Goal: Task Accomplishment & Management: Manage account settings

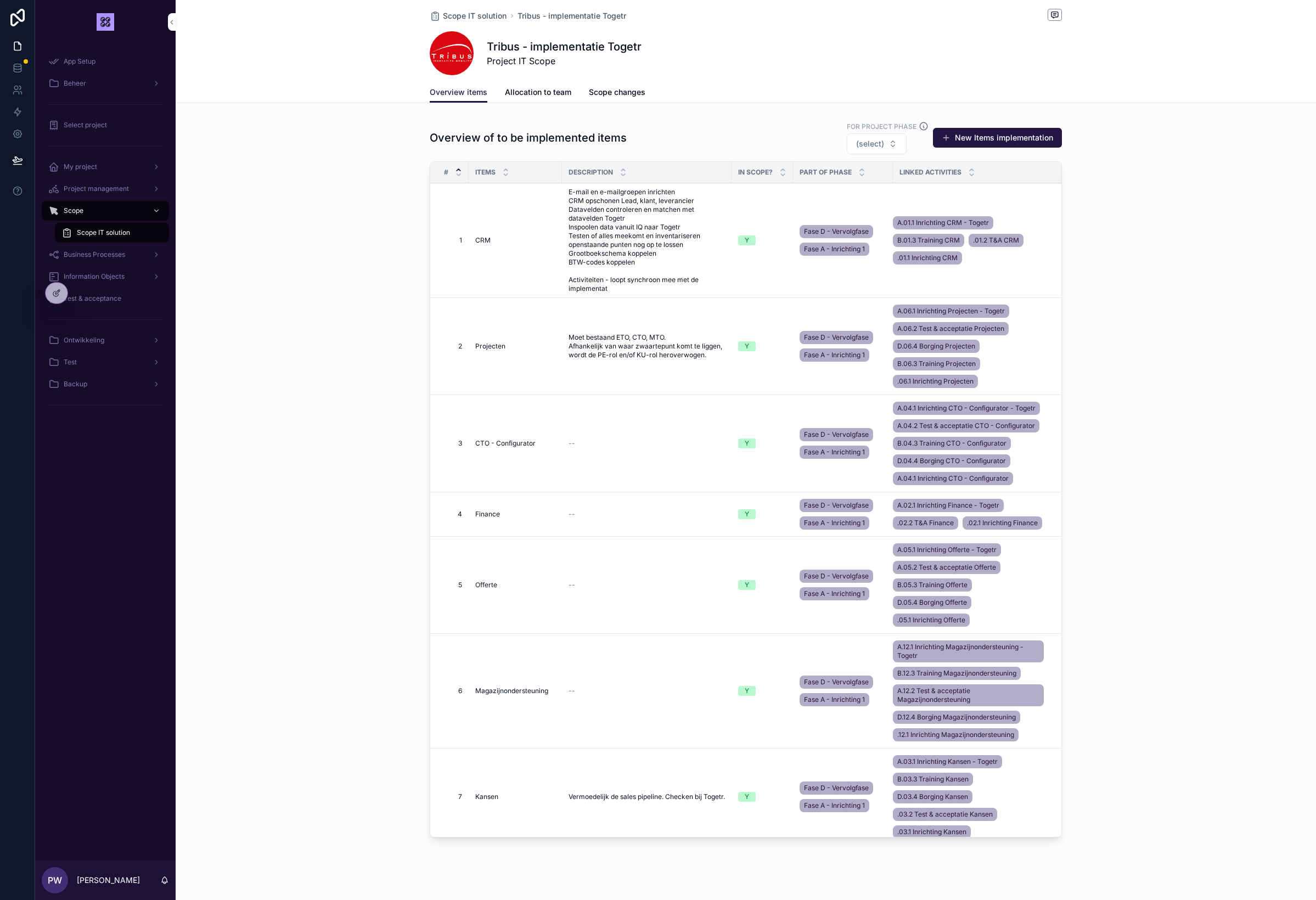
click at [104, 190] on span "Project management" at bounding box center [96, 188] width 65 height 9
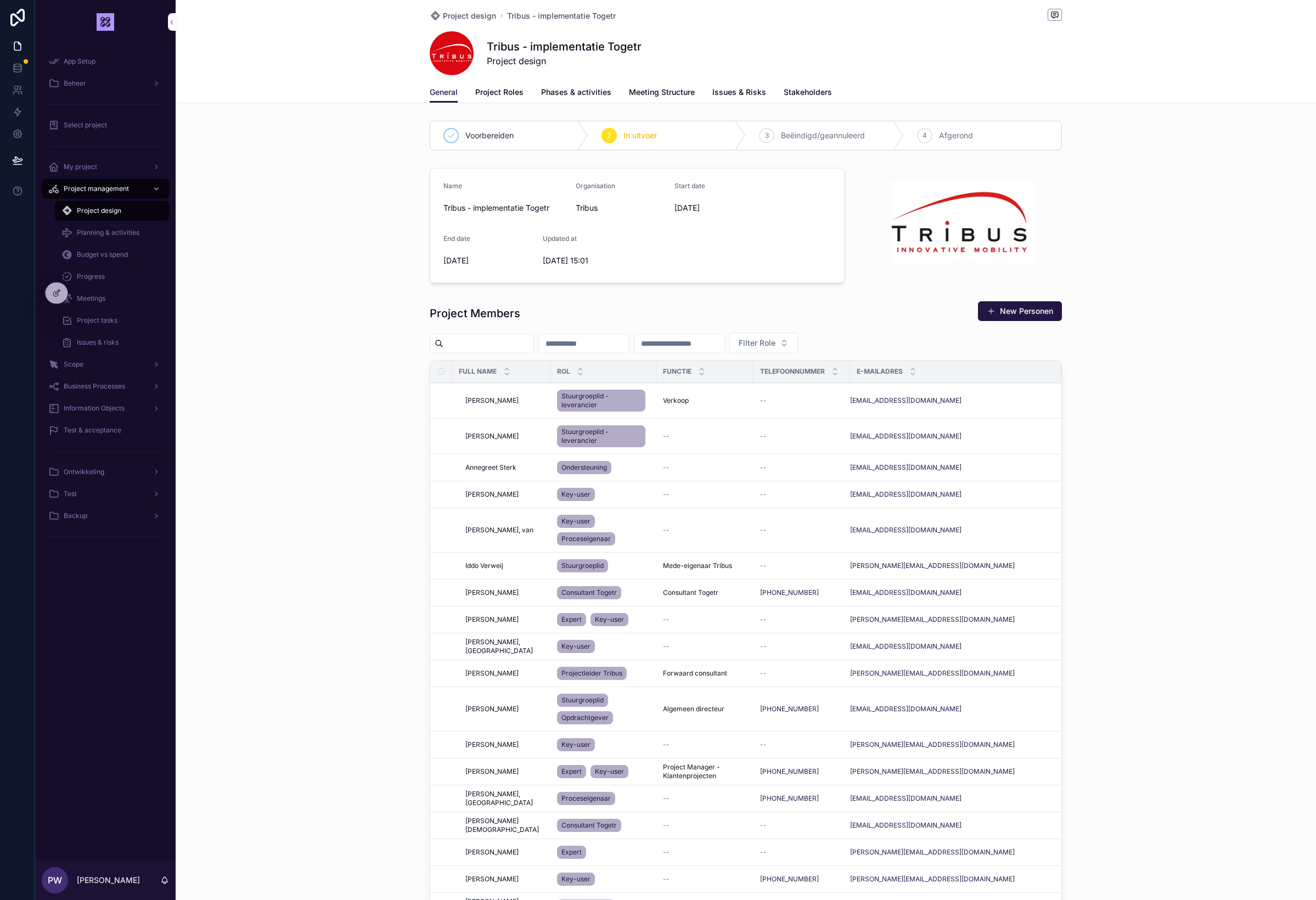
click at [113, 298] on div "Meetings" at bounding box center [112, 299] width 101 height 18
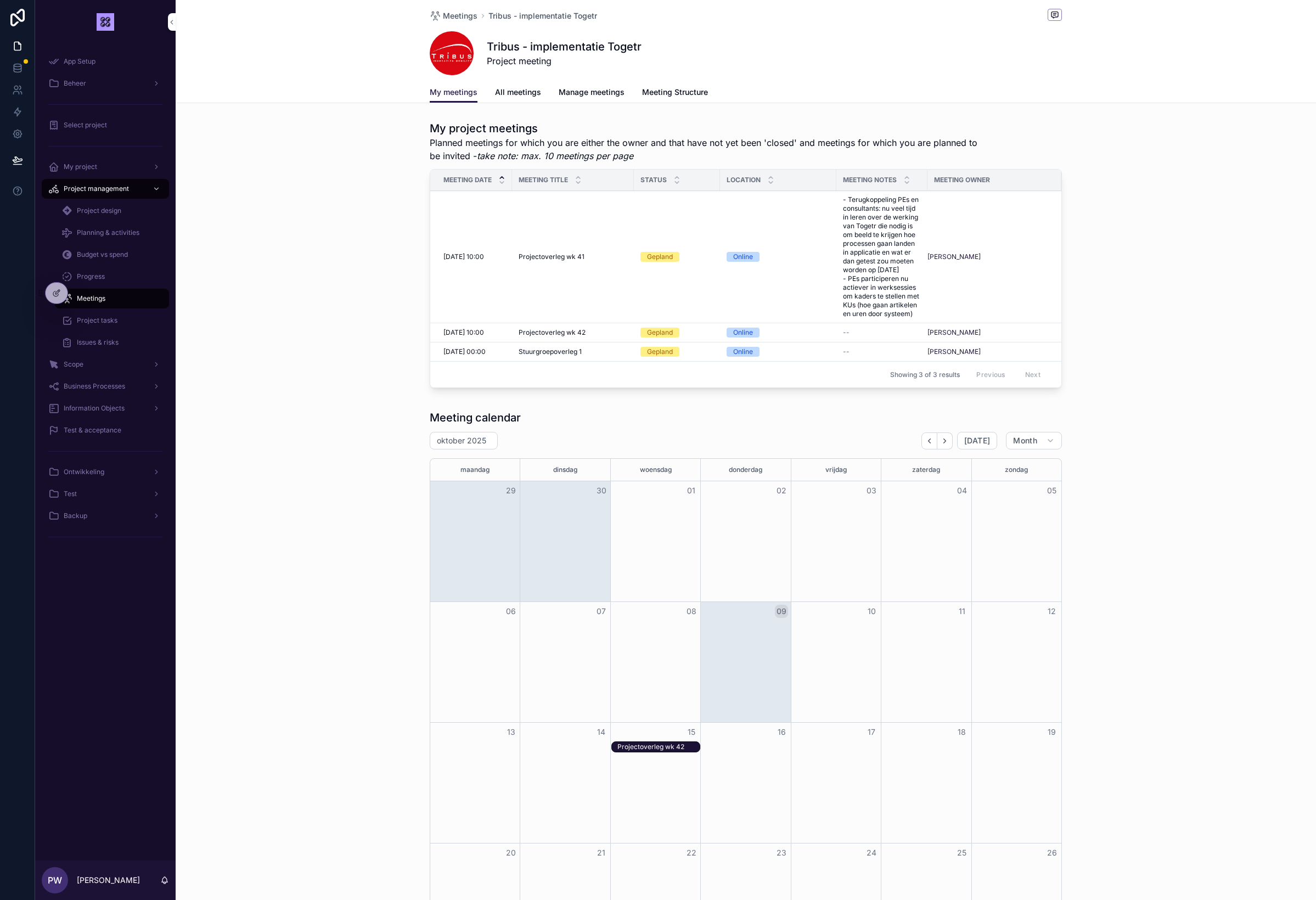
click at [516, 94] on span "All meetings" at bounding box center [518, 92] width 46 height 11
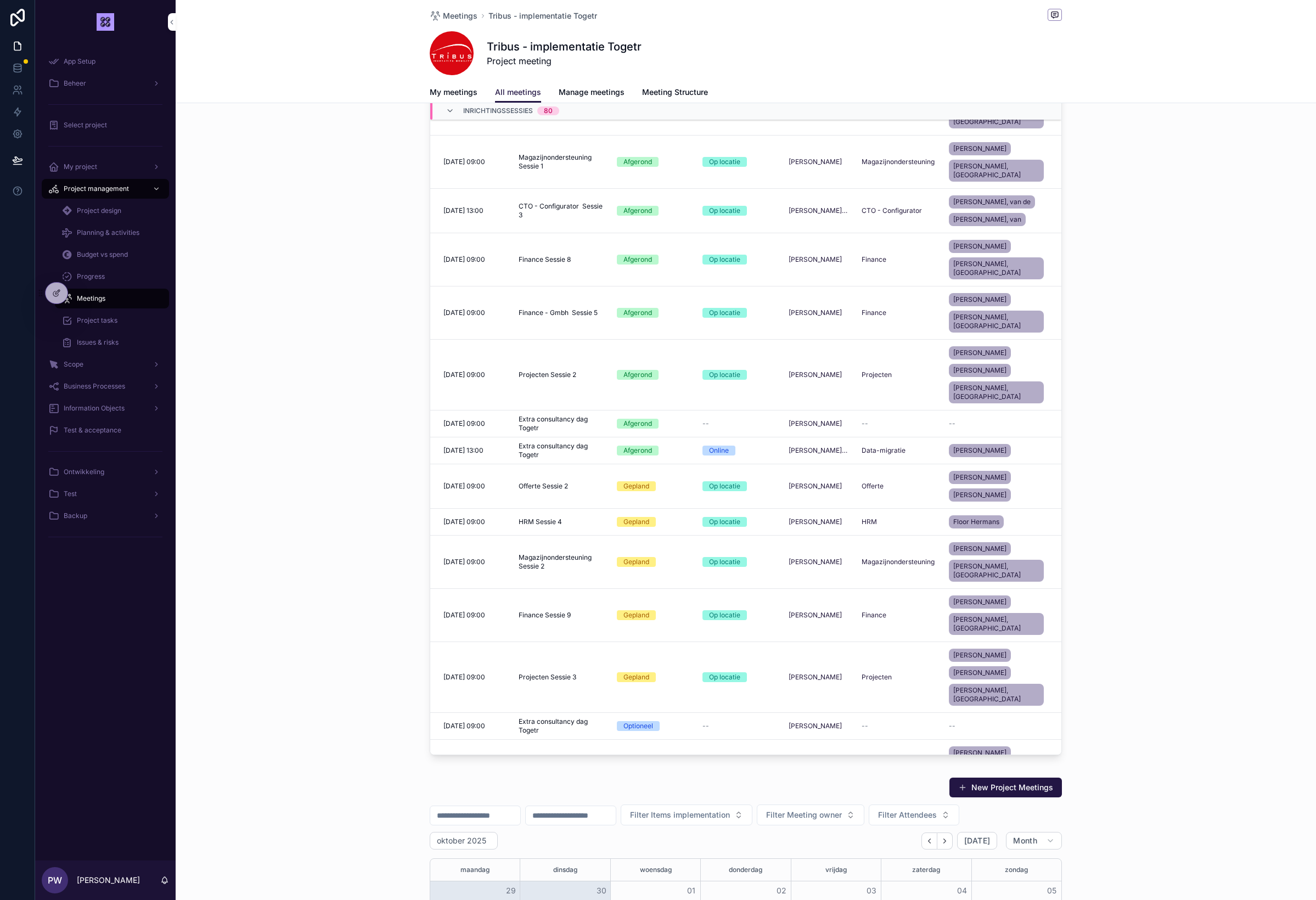
scroll to position [731, 0]
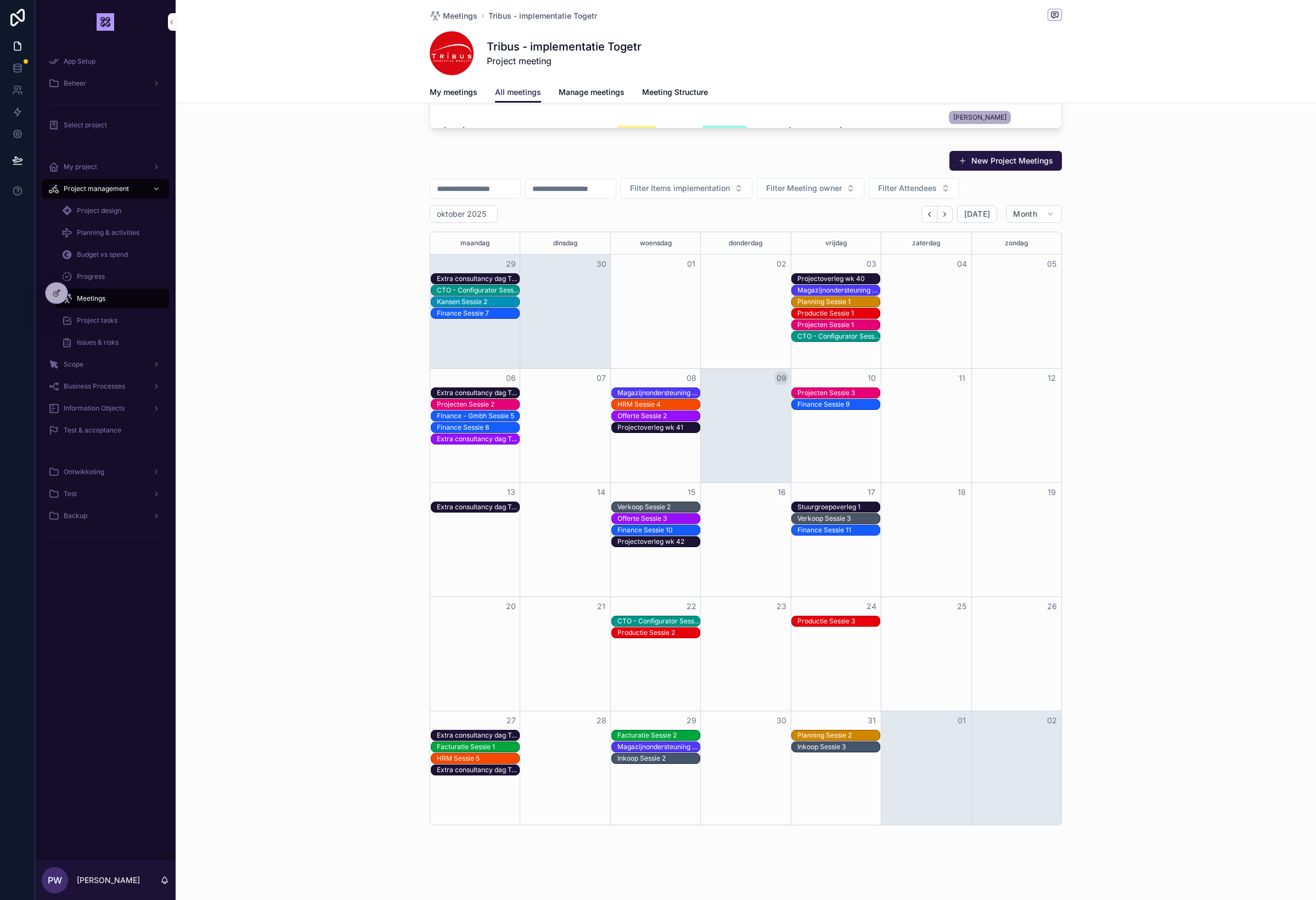
click at [831, 748] on div "Inkoop Sessie 3" at bounding box center [838, 746] width 82 height 9
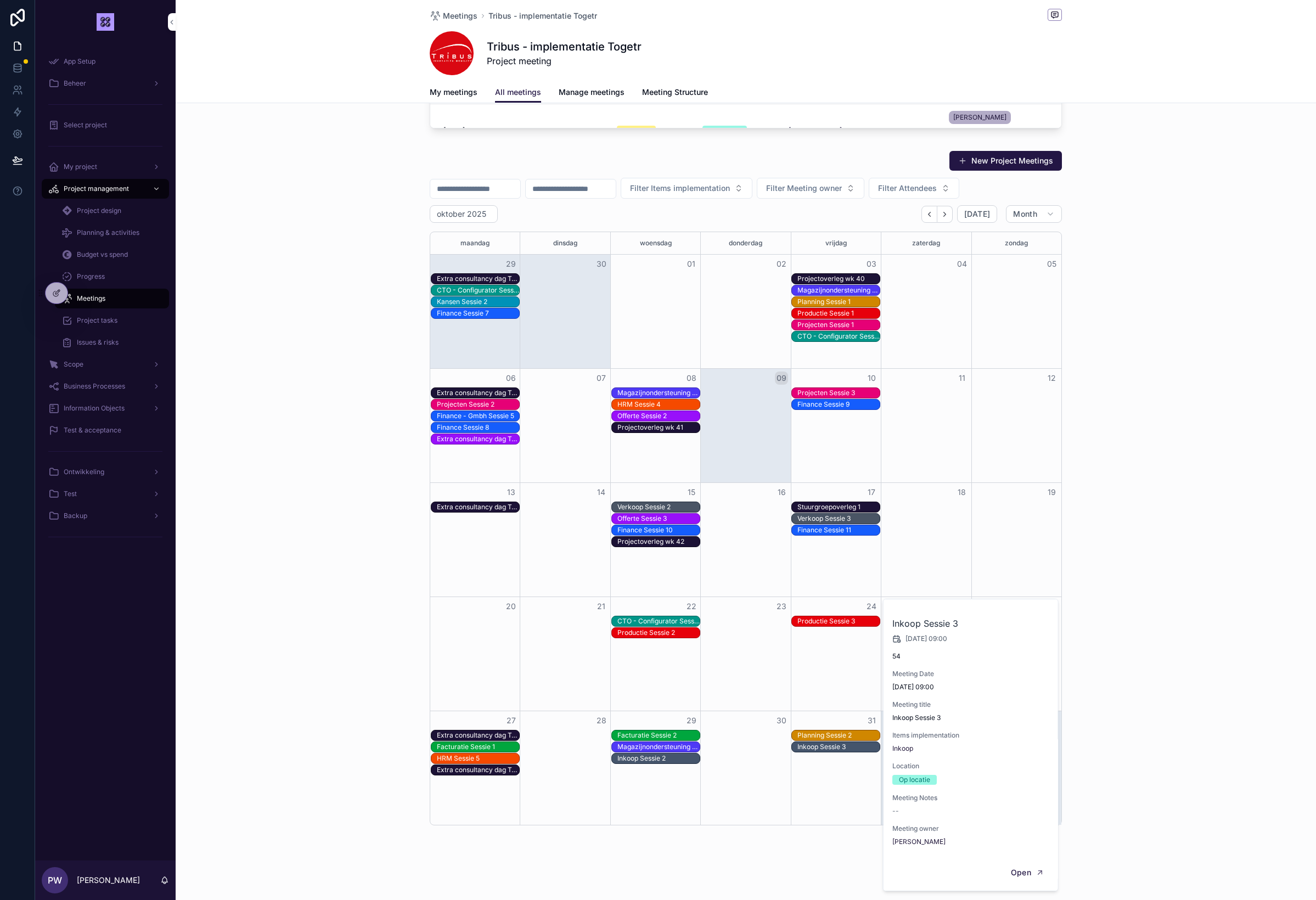
click at [827, 758] on div "HRM Sessie 5 Inkoop Sessie 2" at bounding box center [746, 759] width 631 height 12
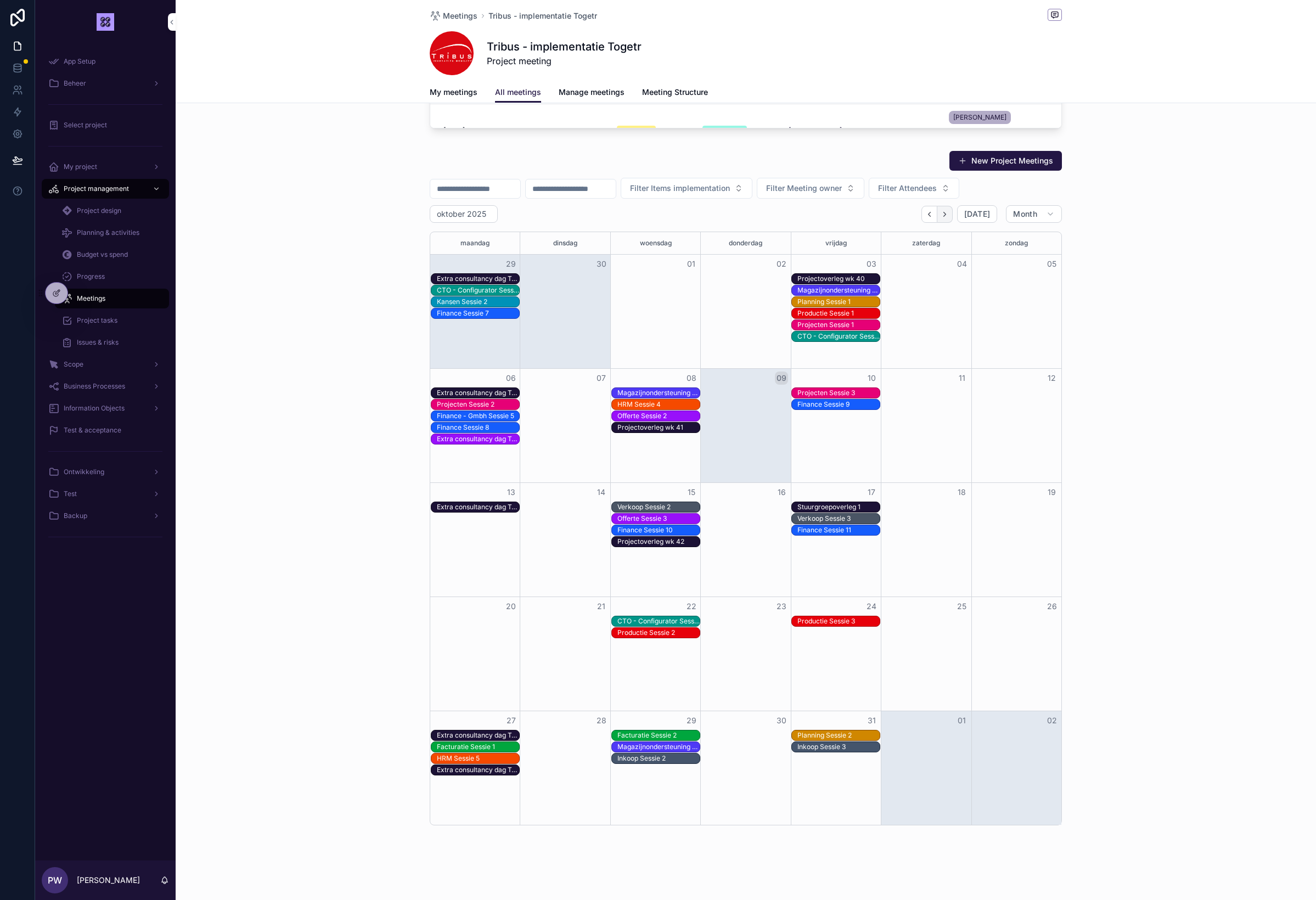
click at [944, 215] on icon "Next" at bounding box center [945, 214] width 8 height 8
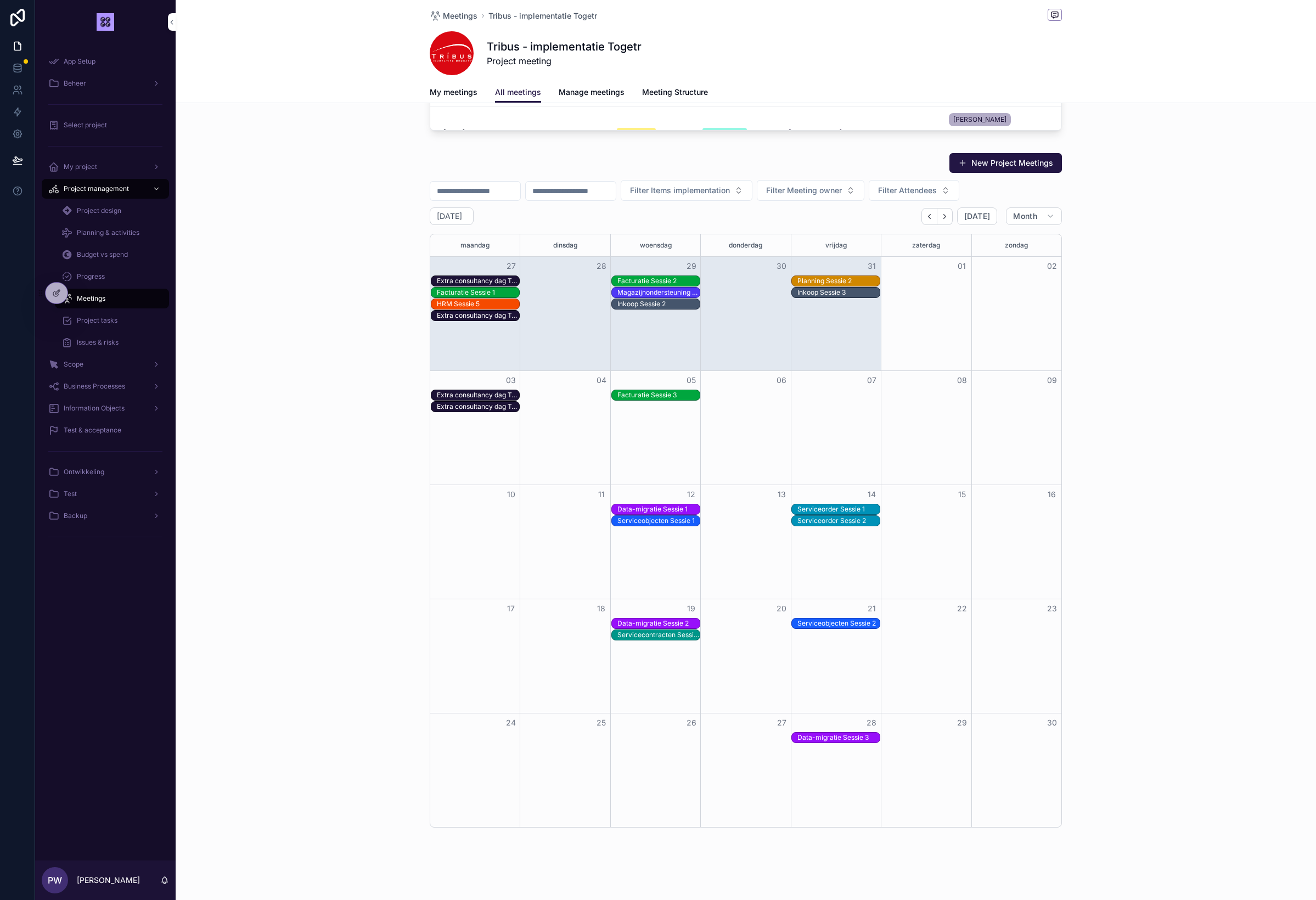
scroll to position [731, 0]
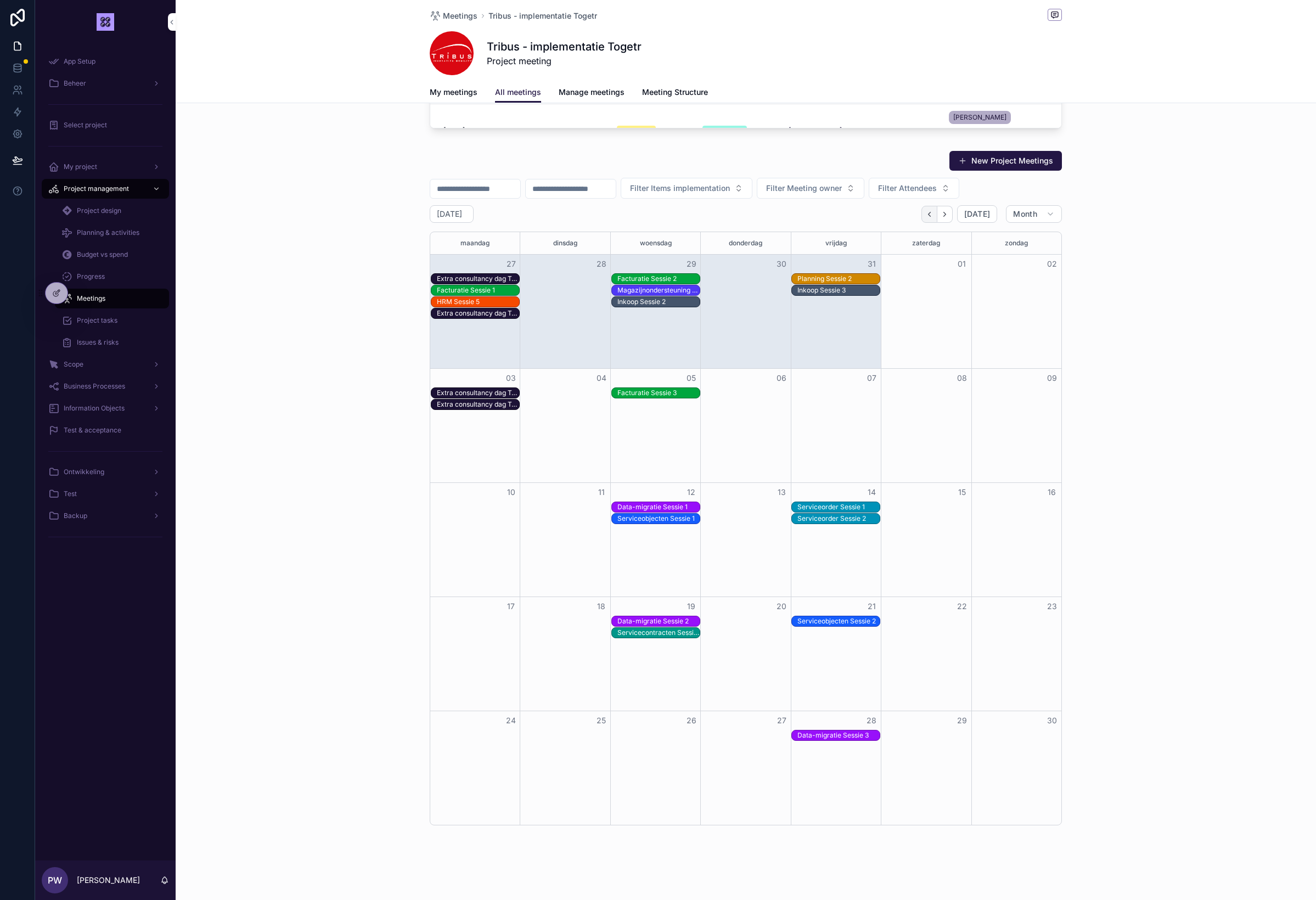
click at [931, 212] on icon "Back" at bounding box center [930, 214] width 2 height 5
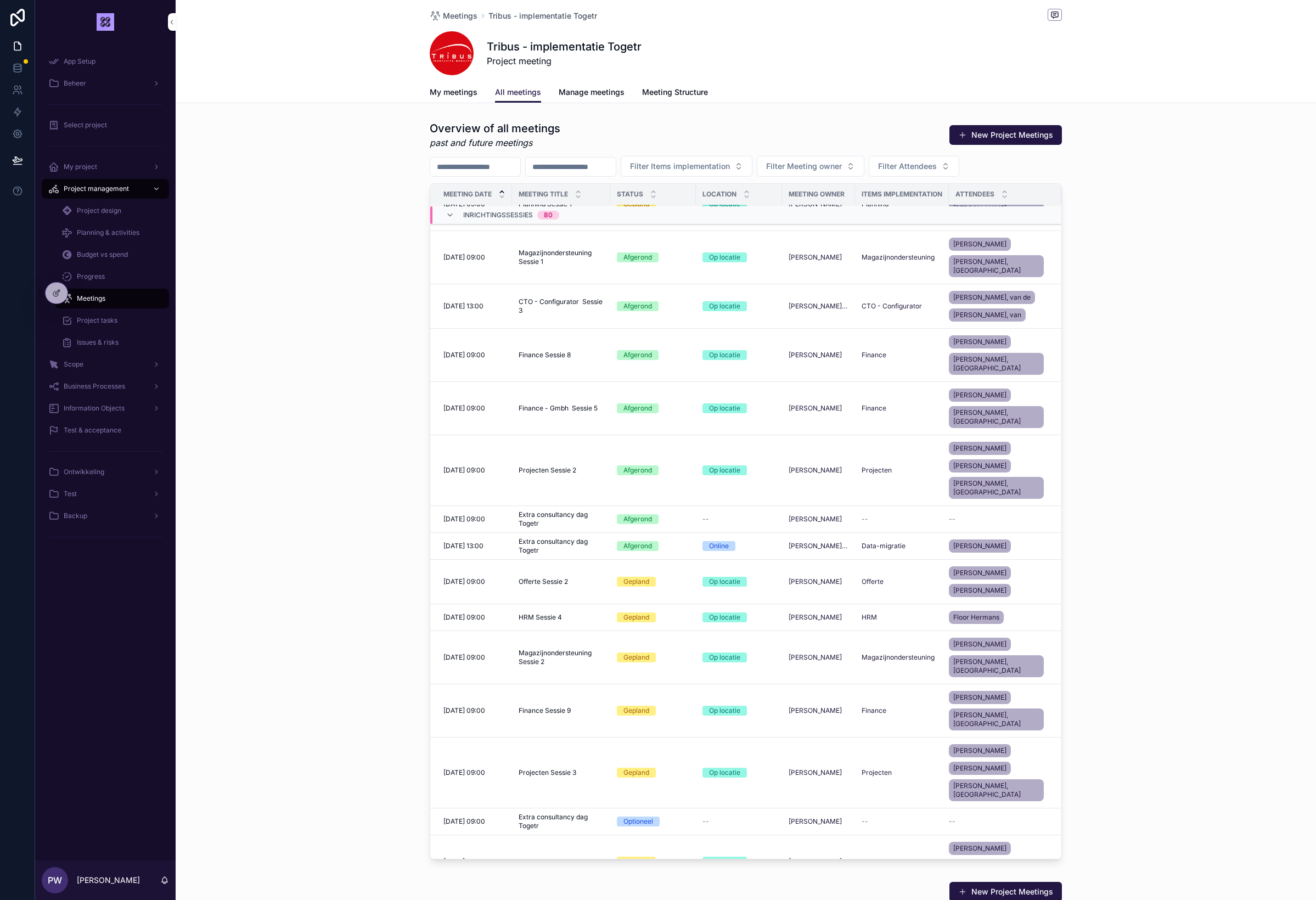
click at [453, 284] on td "[DATE] 13:00 [DATE] 13:00" at bounding box center [471, 306] width 82 height 44
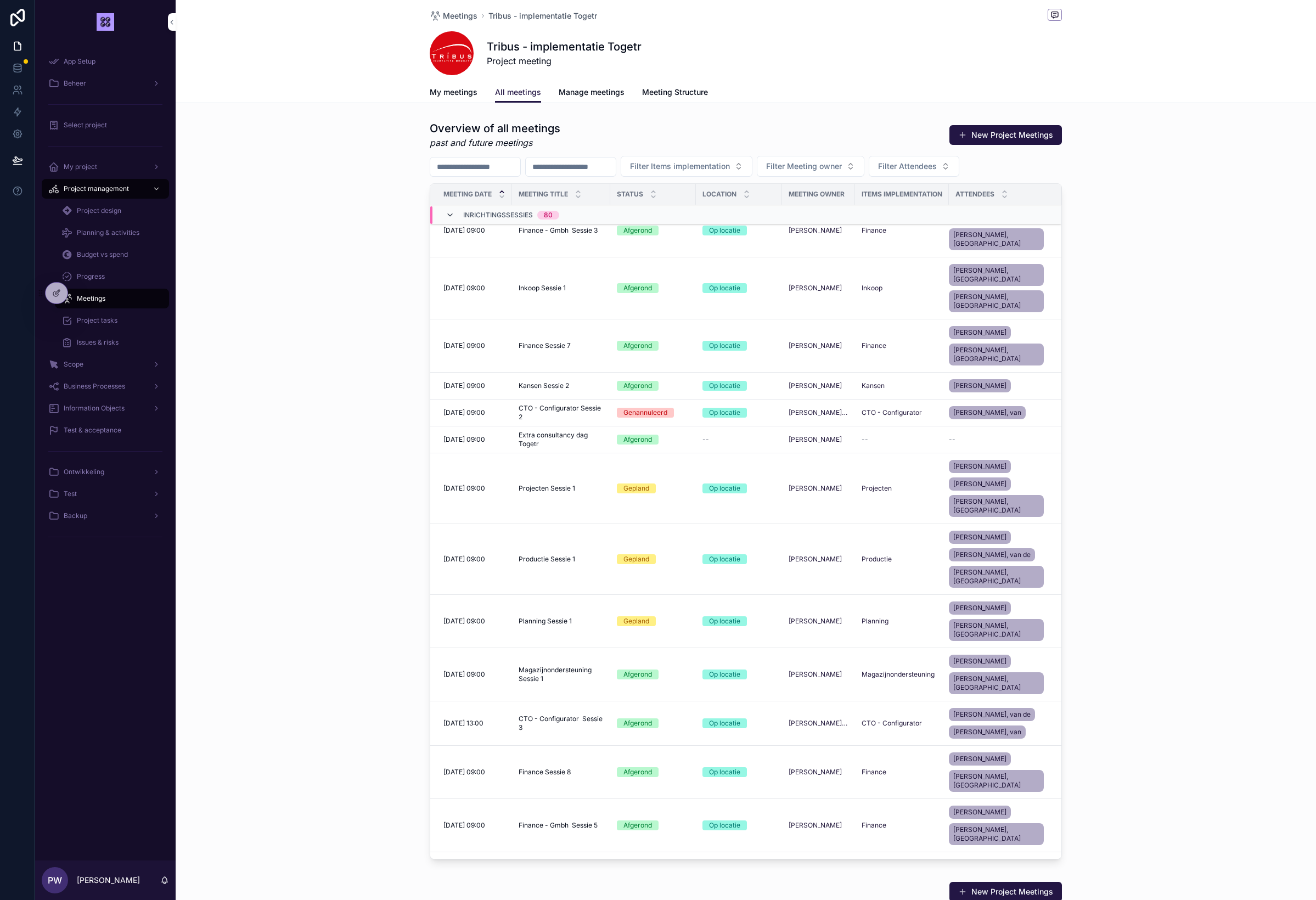
scroll to position [799, 0]
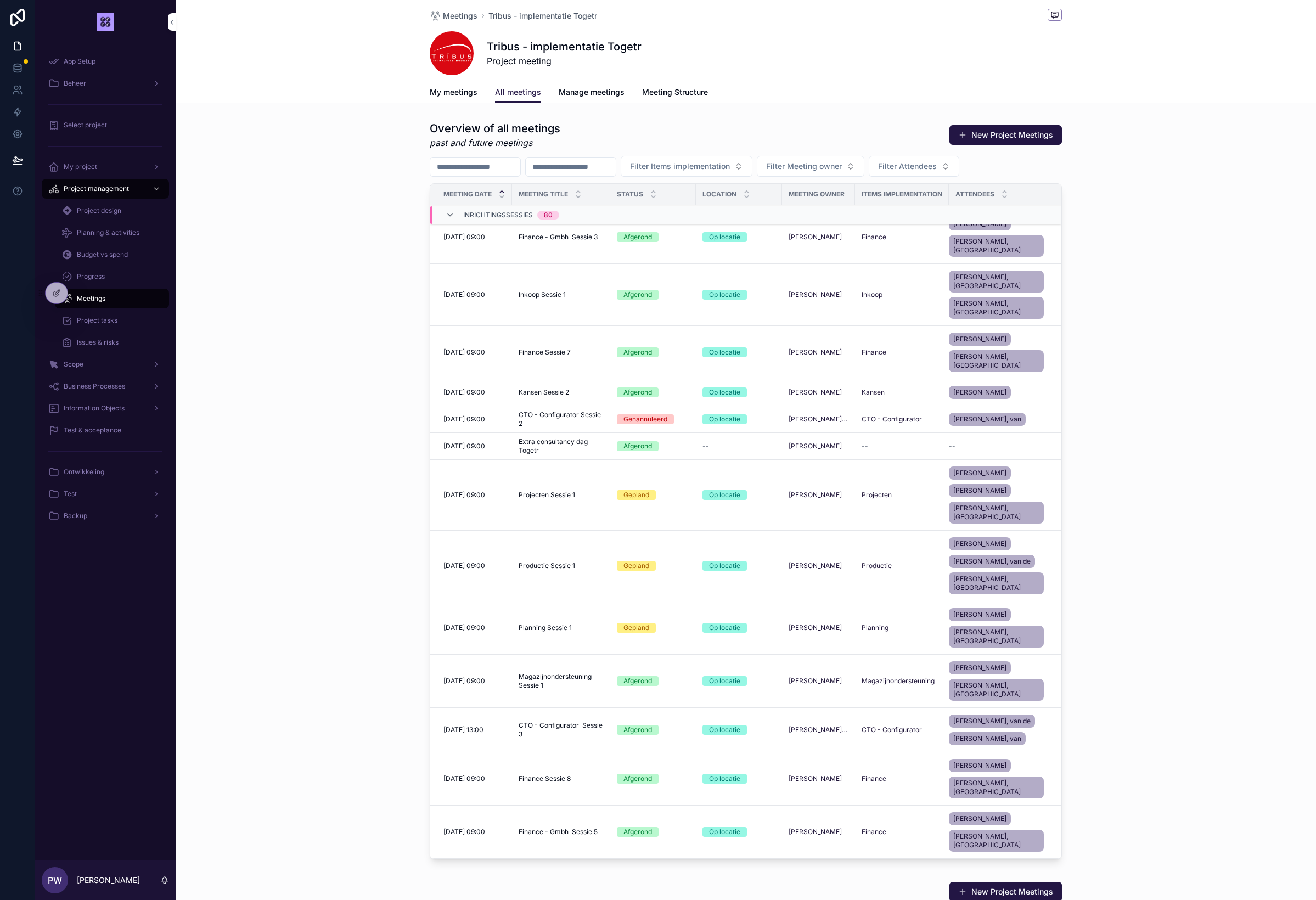
click at [450, 214] on icon "scrollable content" at bounding box center [449, 215] width 9 height 9
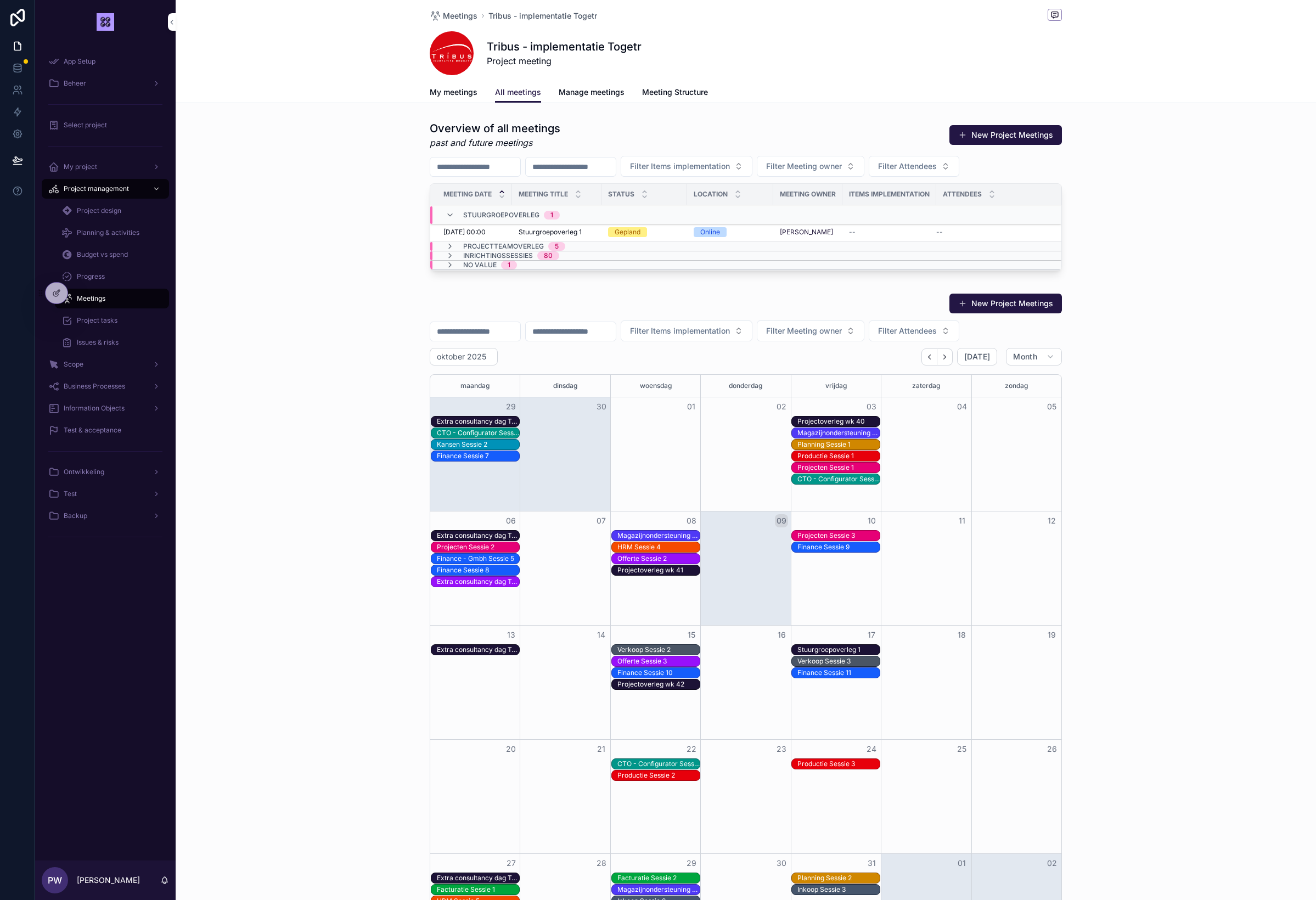
scroll to position [0, 0]
click at [448, 215] on icon "scrollable content" at bounding box center [449, 215] width 9 height 9
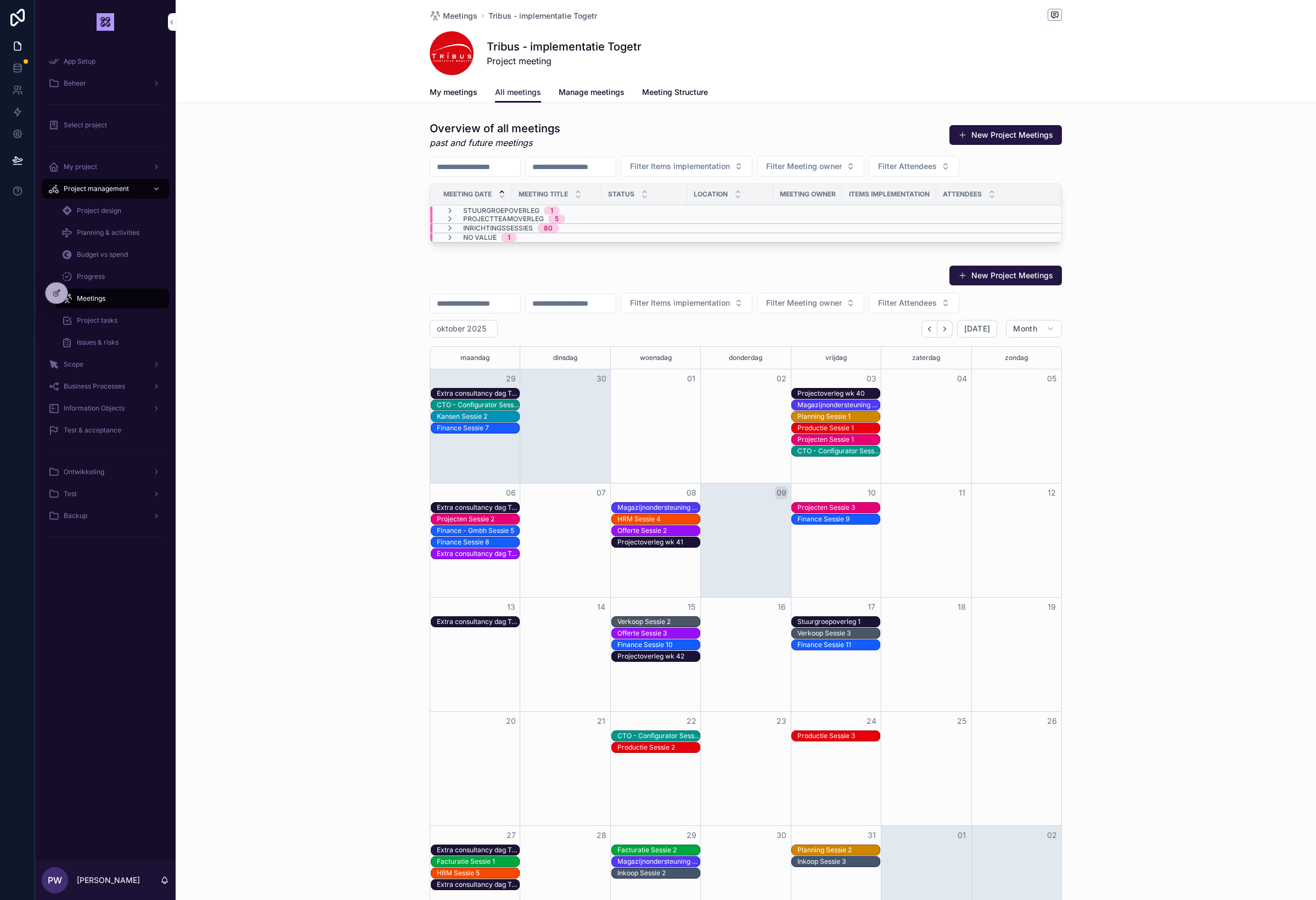
click at [101, 339] on span "Issues & risks" at bounding box center [98, 342] width 41 height 9
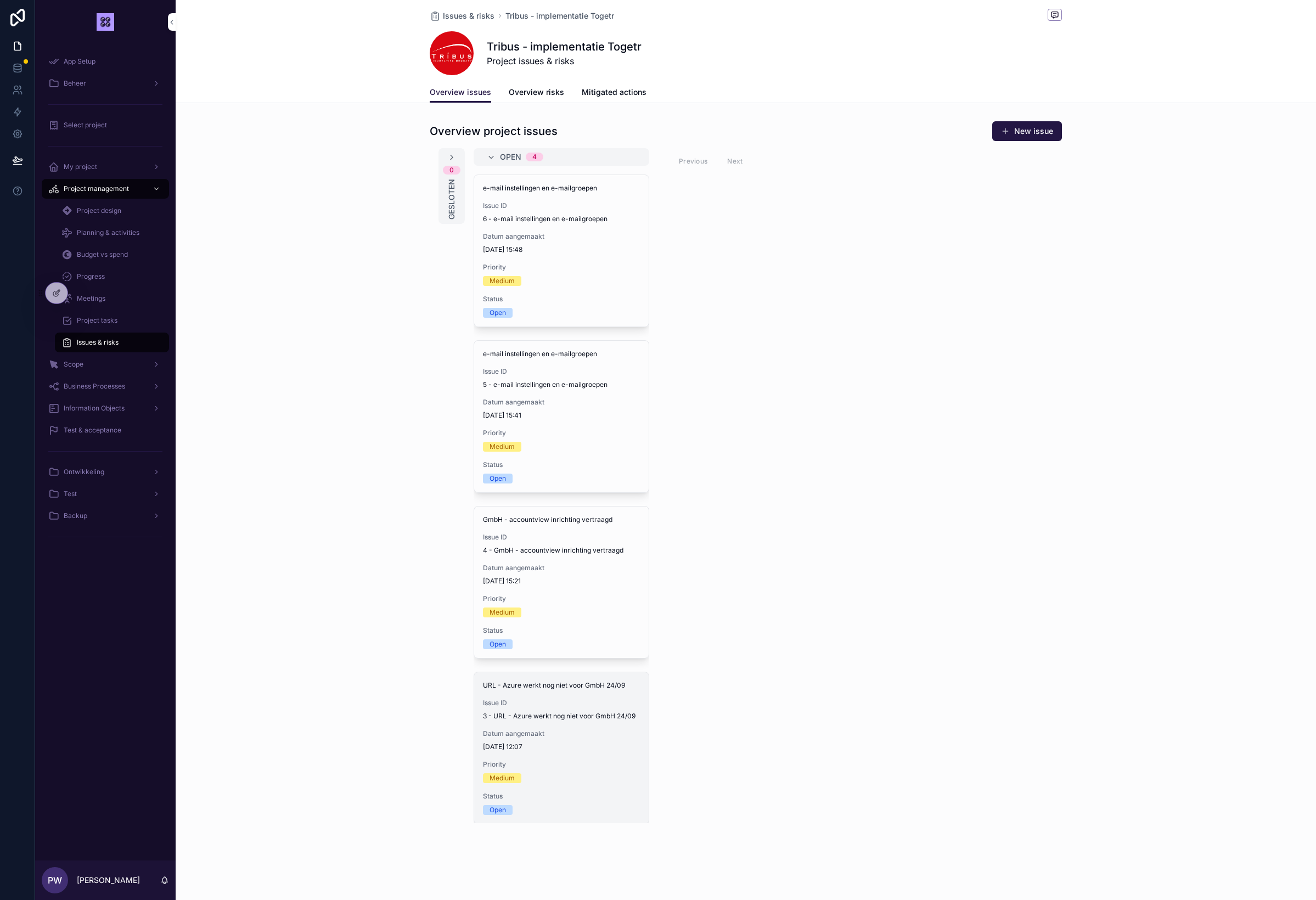
click at [609, 731] on span "Datum aangemaakt" at bounding box center [561, 734] width 157 height 9
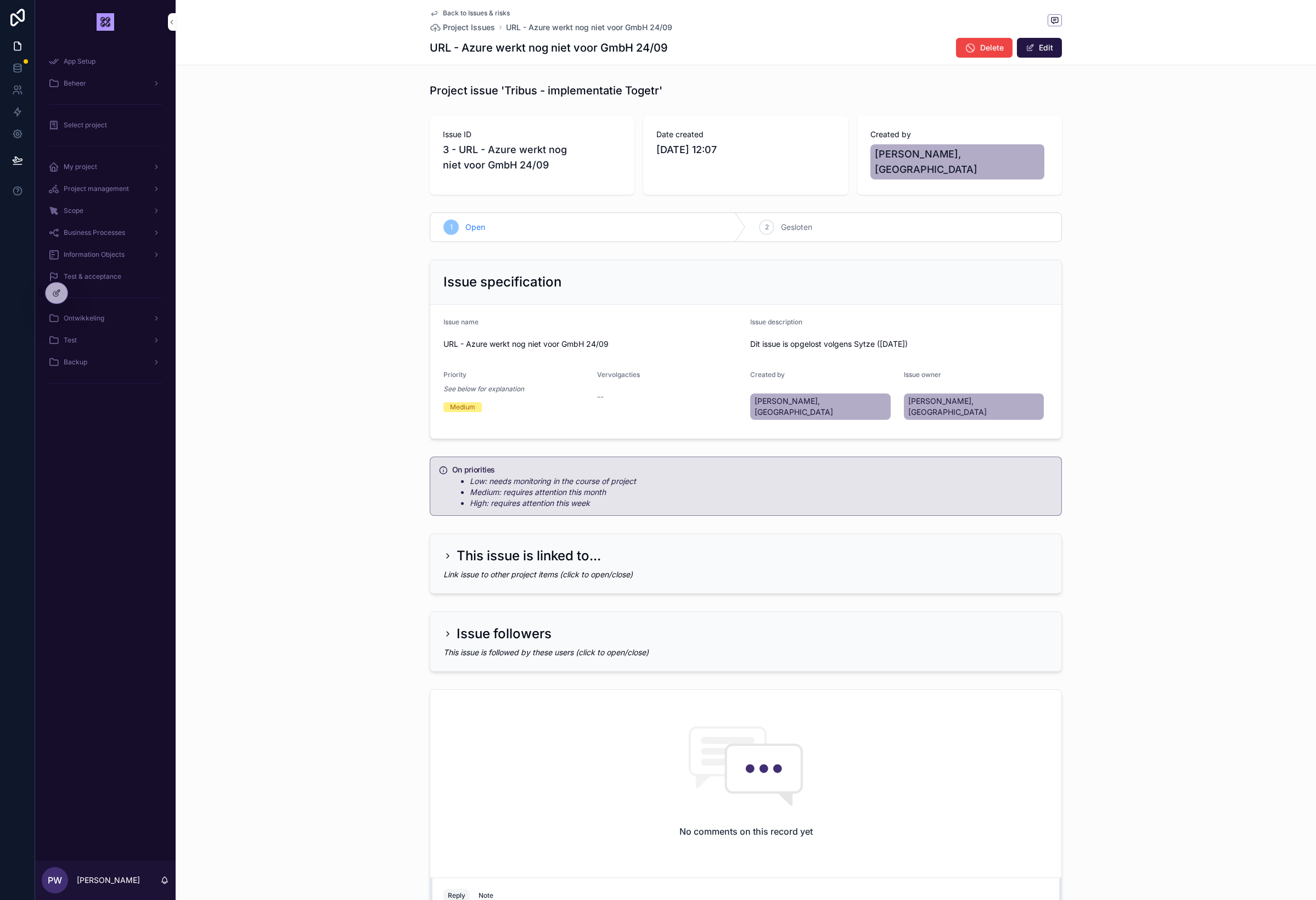
click at [471, 15] on span "Back to Issues & risks" at bounding box center [476, 13] width 67 height 9
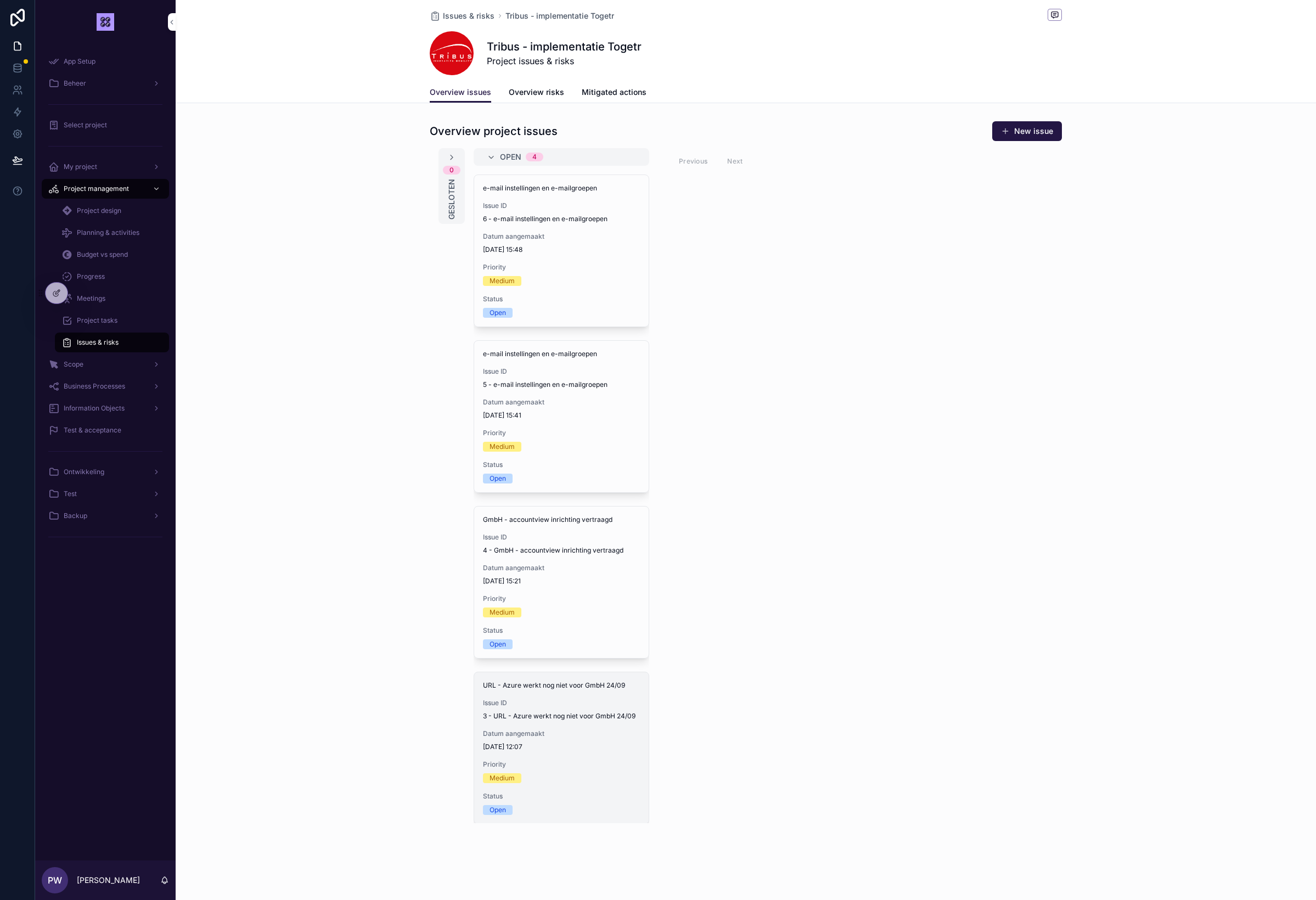
click at [565, 738] on span "Datum aangemaakt" at bounding box center [561, 734] width 157 height 9
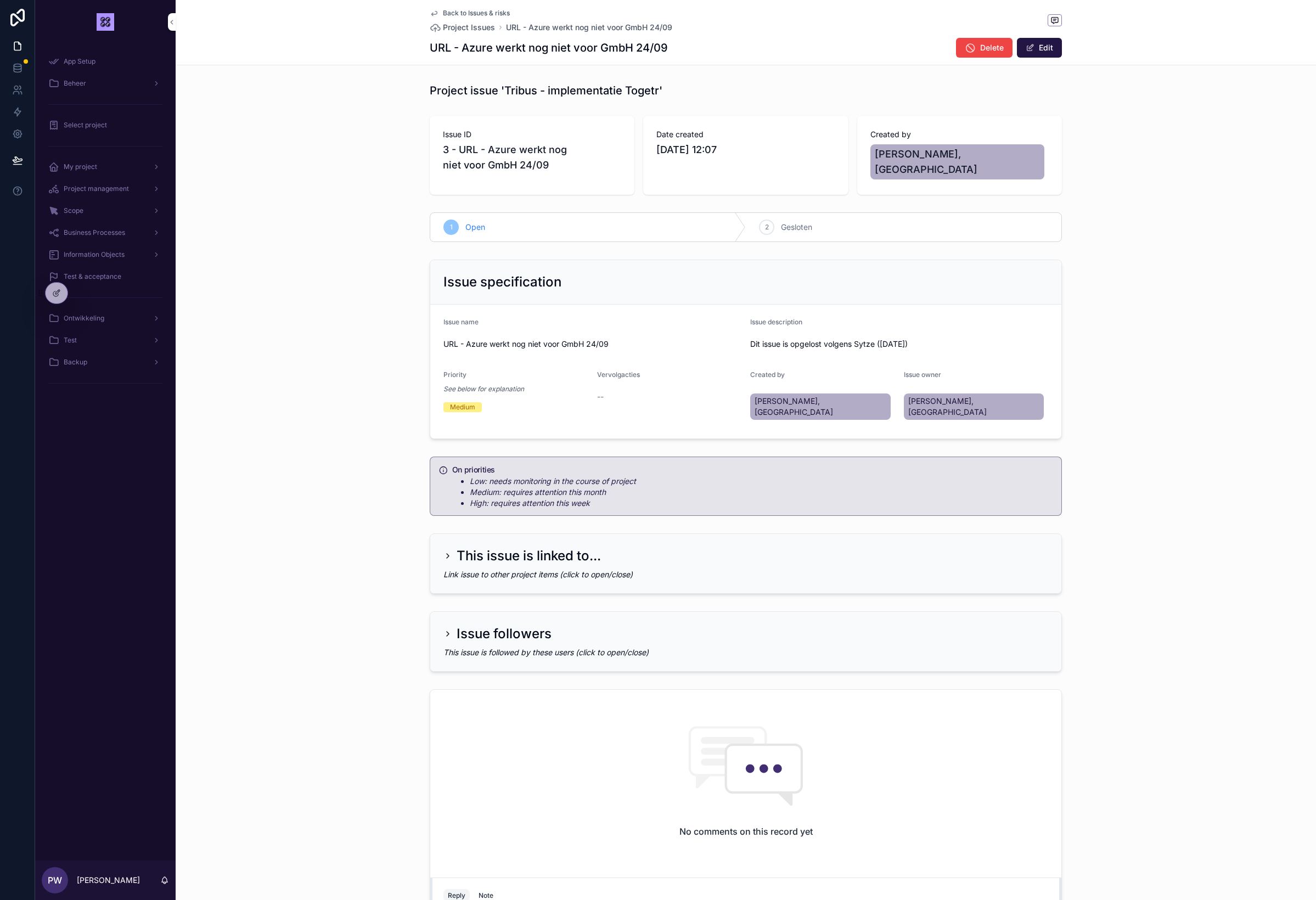
scroll to position [118, 0]
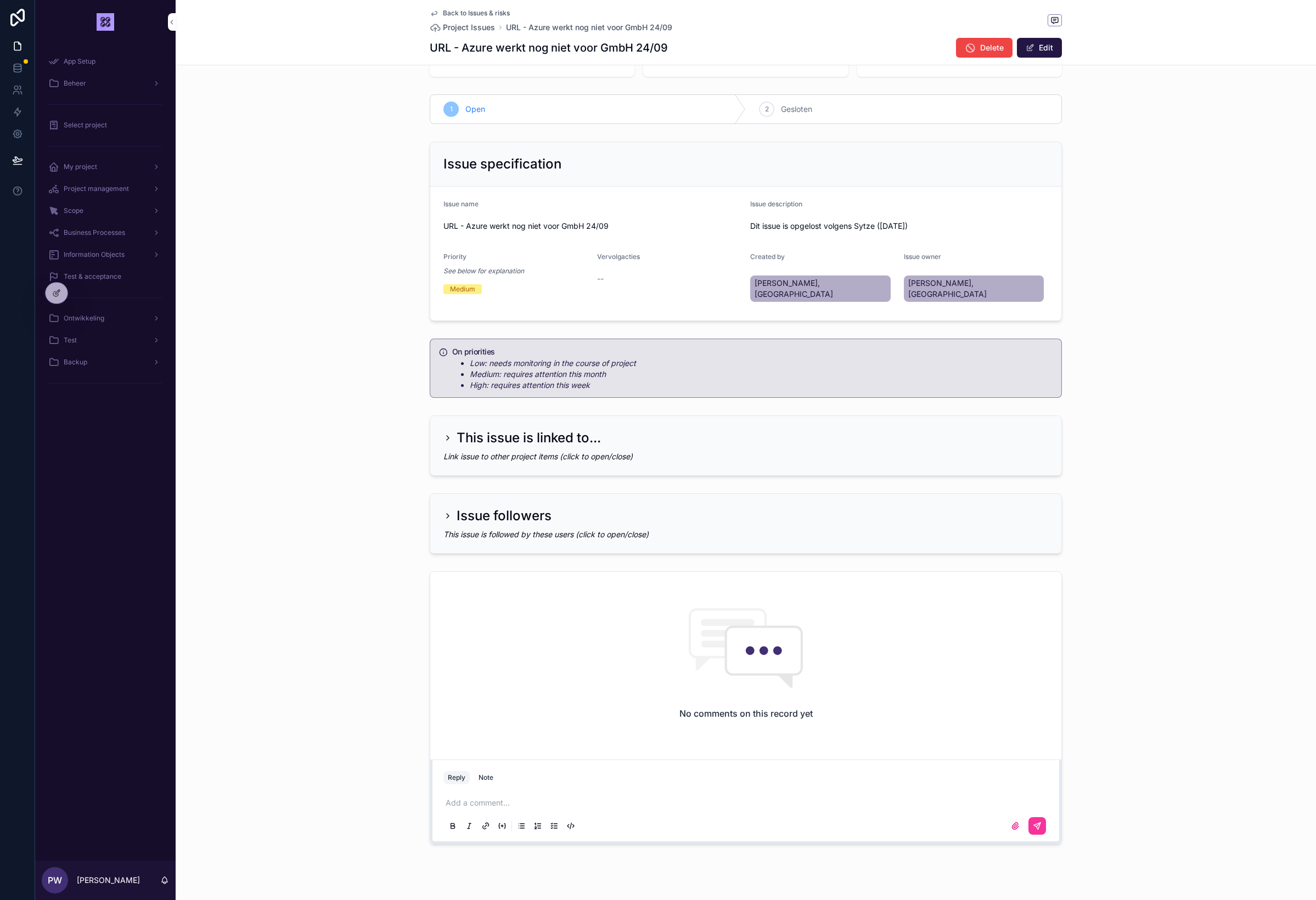
click at [564, 798] on p "scrollable content" at bounding box center [747, 803] width 605 height 11
click at [762, 101] on div "2" at bounding box center [766, 109] width 16 height 16
click at [438, 12] on icon "scrollable content" at bounding box center [434, 13] width 9 height 9
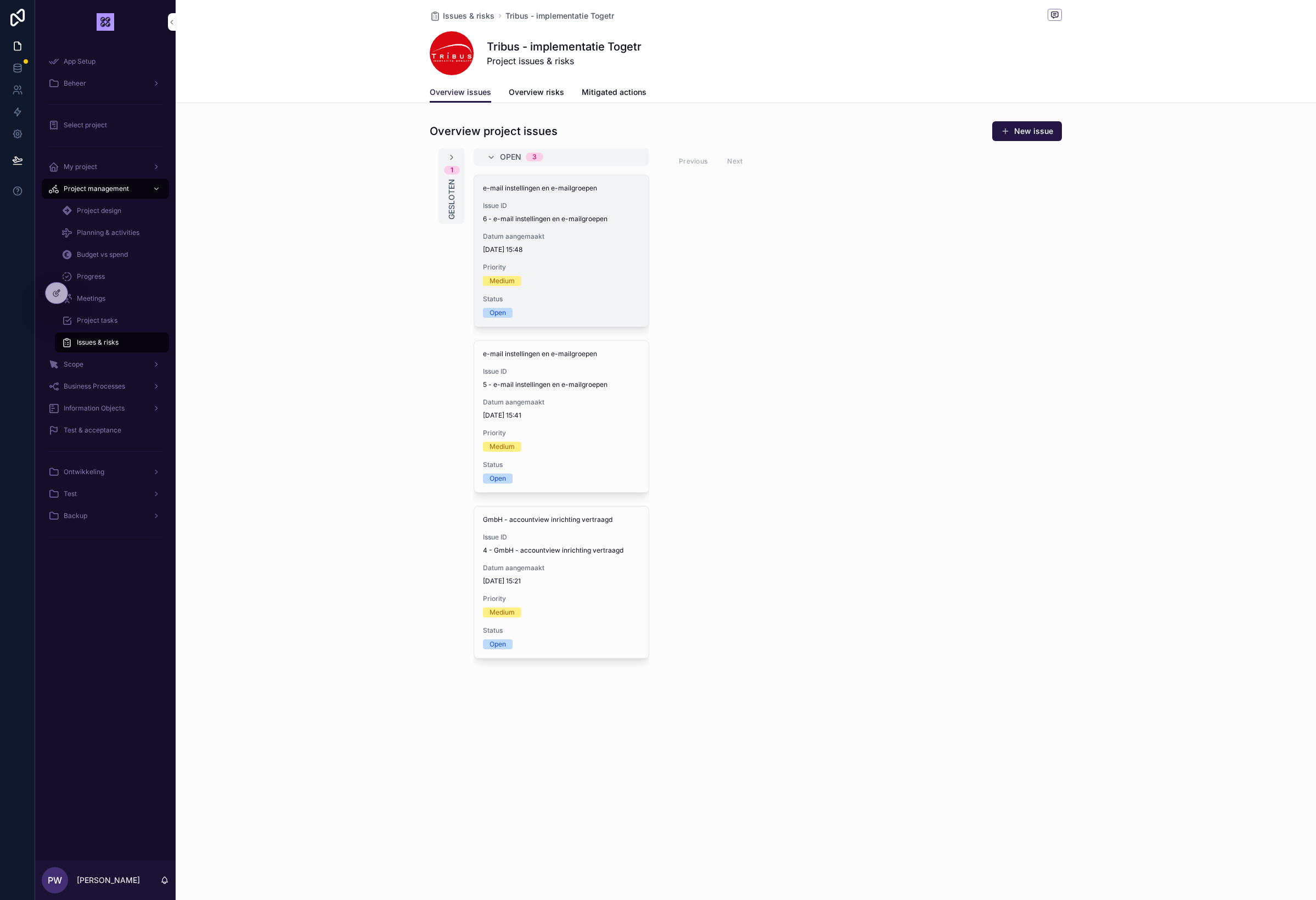
click at [568, 283] on div "Medium" at bounding box center [561, 281] width 157 height 10
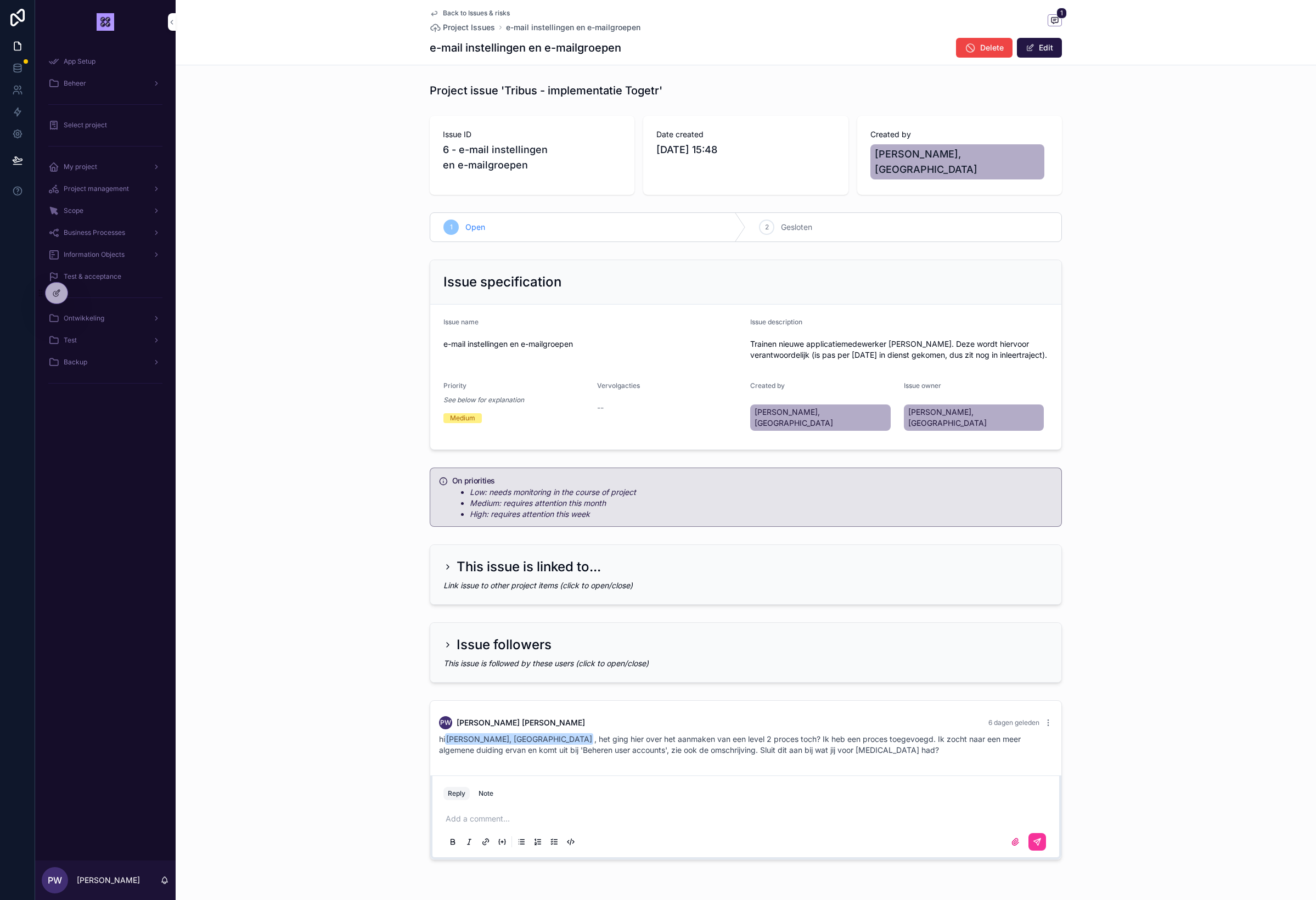
scroll to position [27, 0]
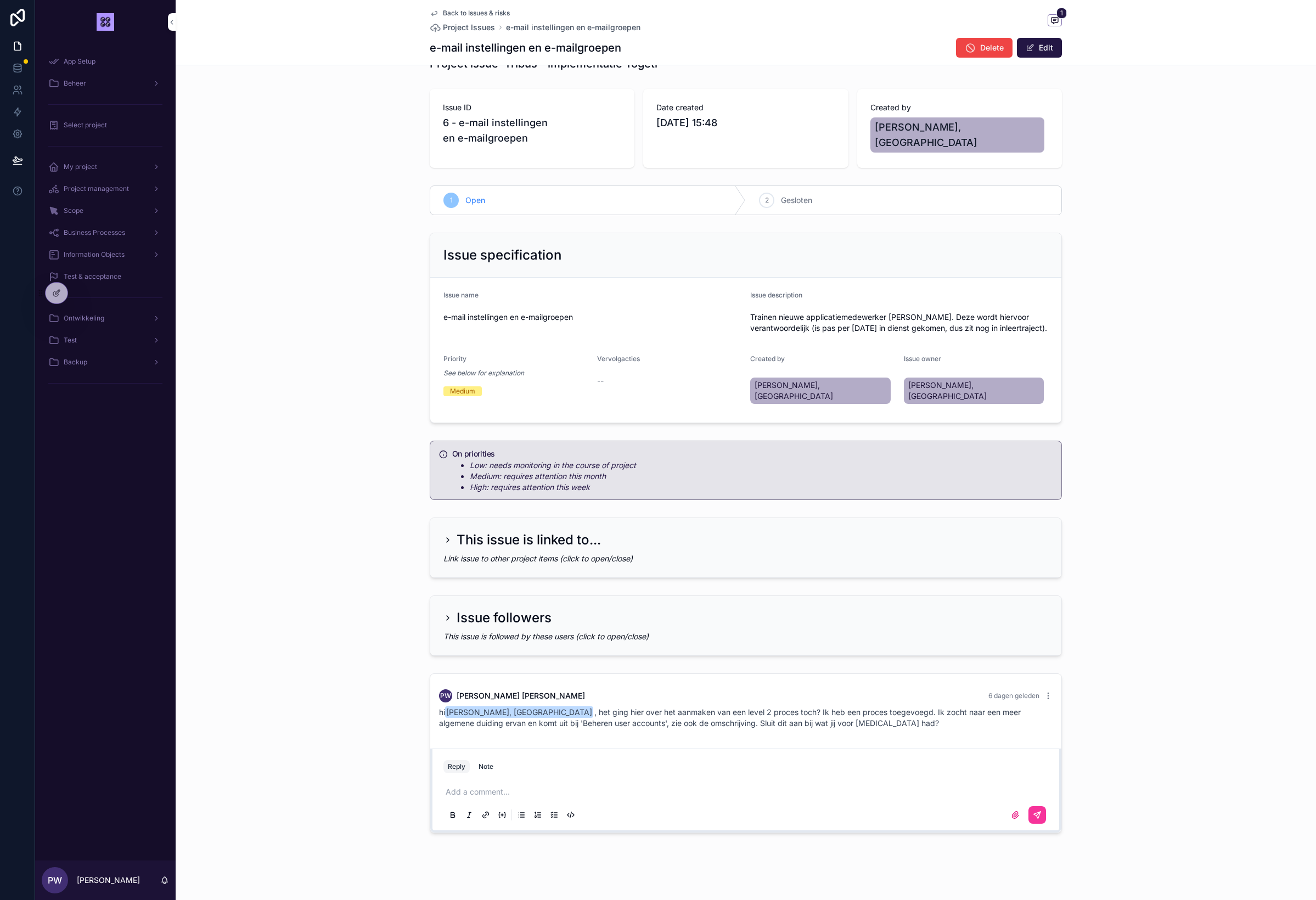
click at [543, 554] on em "Link issue to other project items (click to open/close)" at bounding box center [538, 558] width 189 height 9
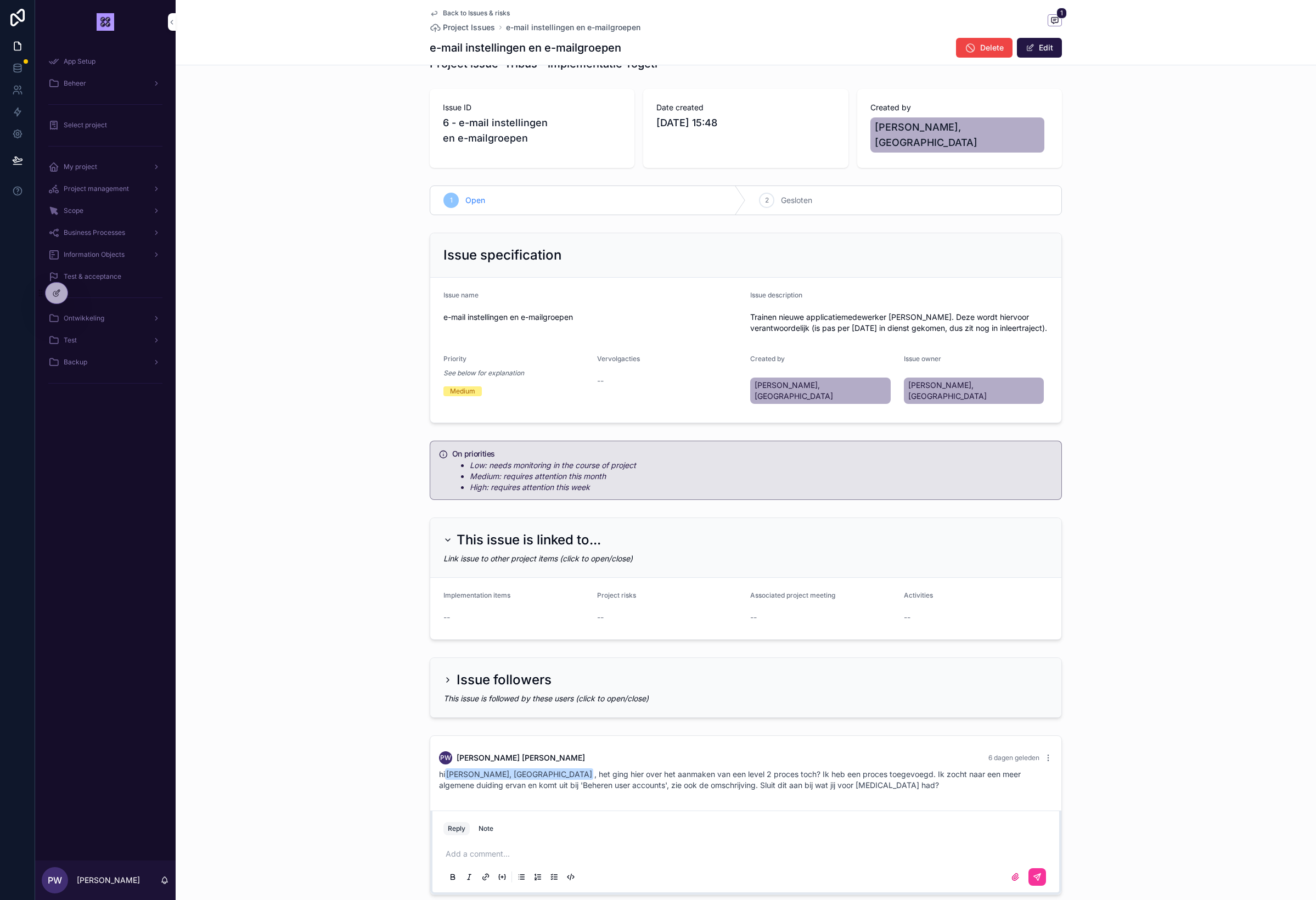
click at [543, 553] on div "Link issue to other project items (click to open/close)" at bounding box center [746, 558] width 605 height 11
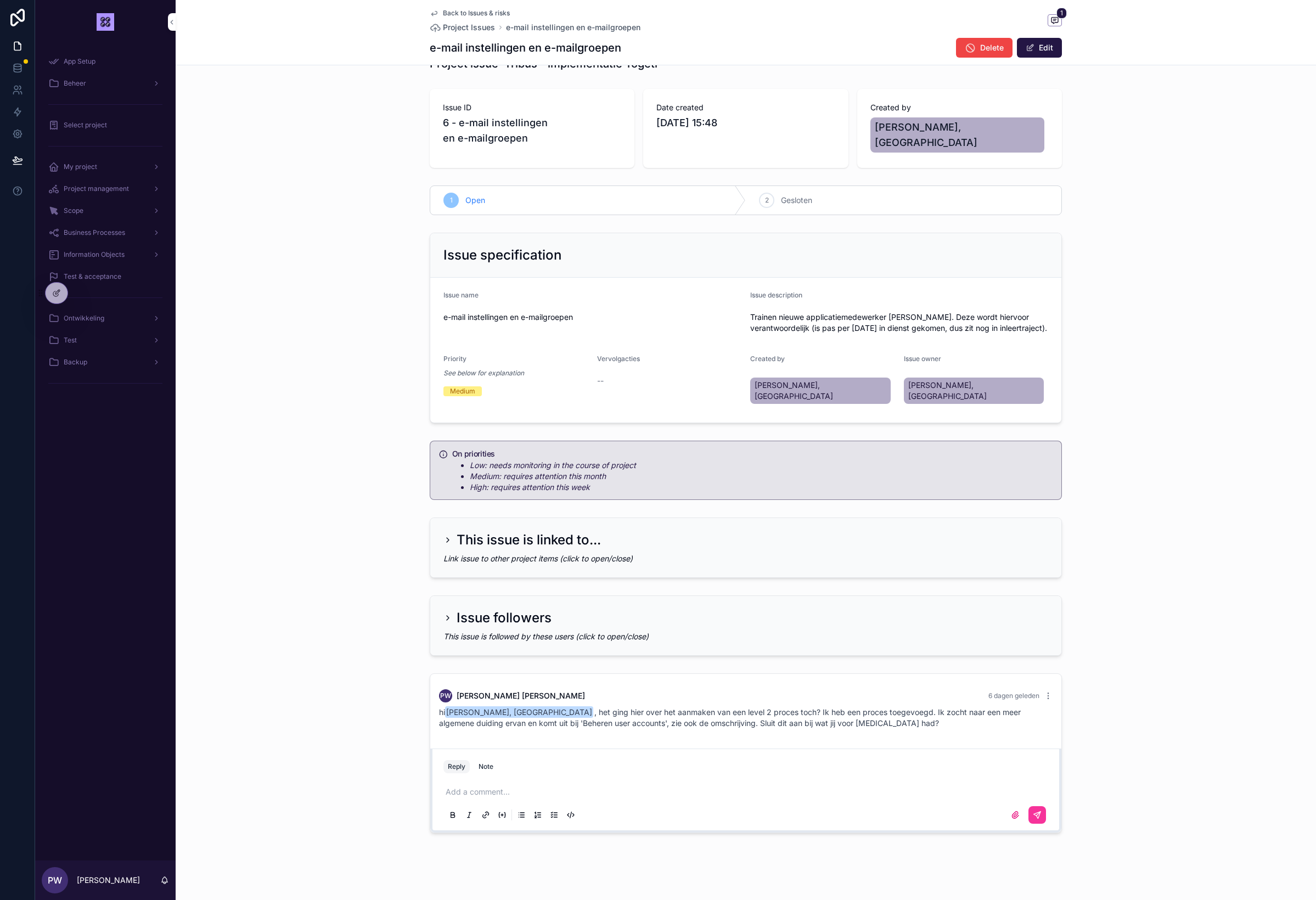
scroll to position [0, 0]
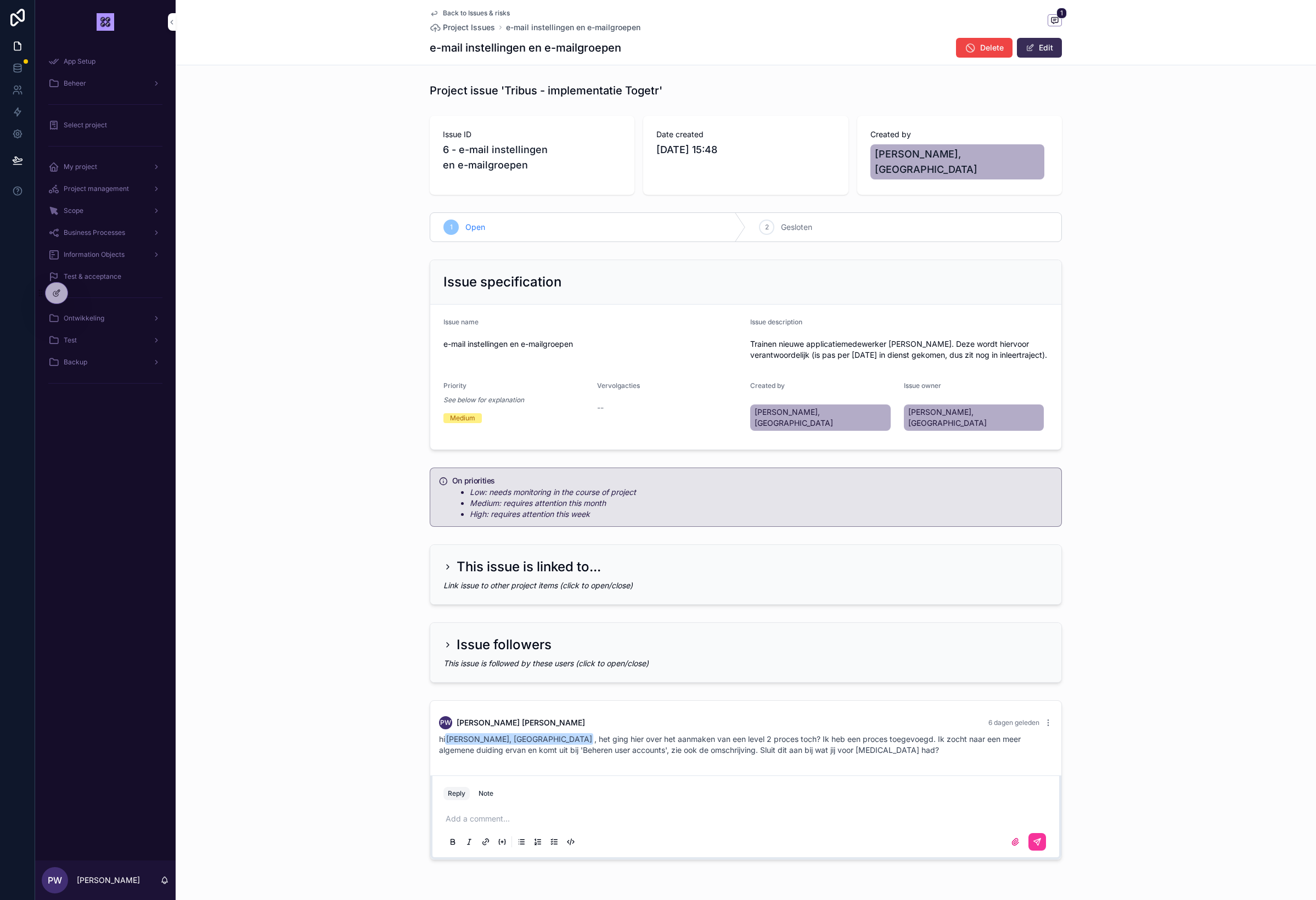
click at [1042, 43] on button "Edit" at bounding box center [1039, 48] width 45 height 20
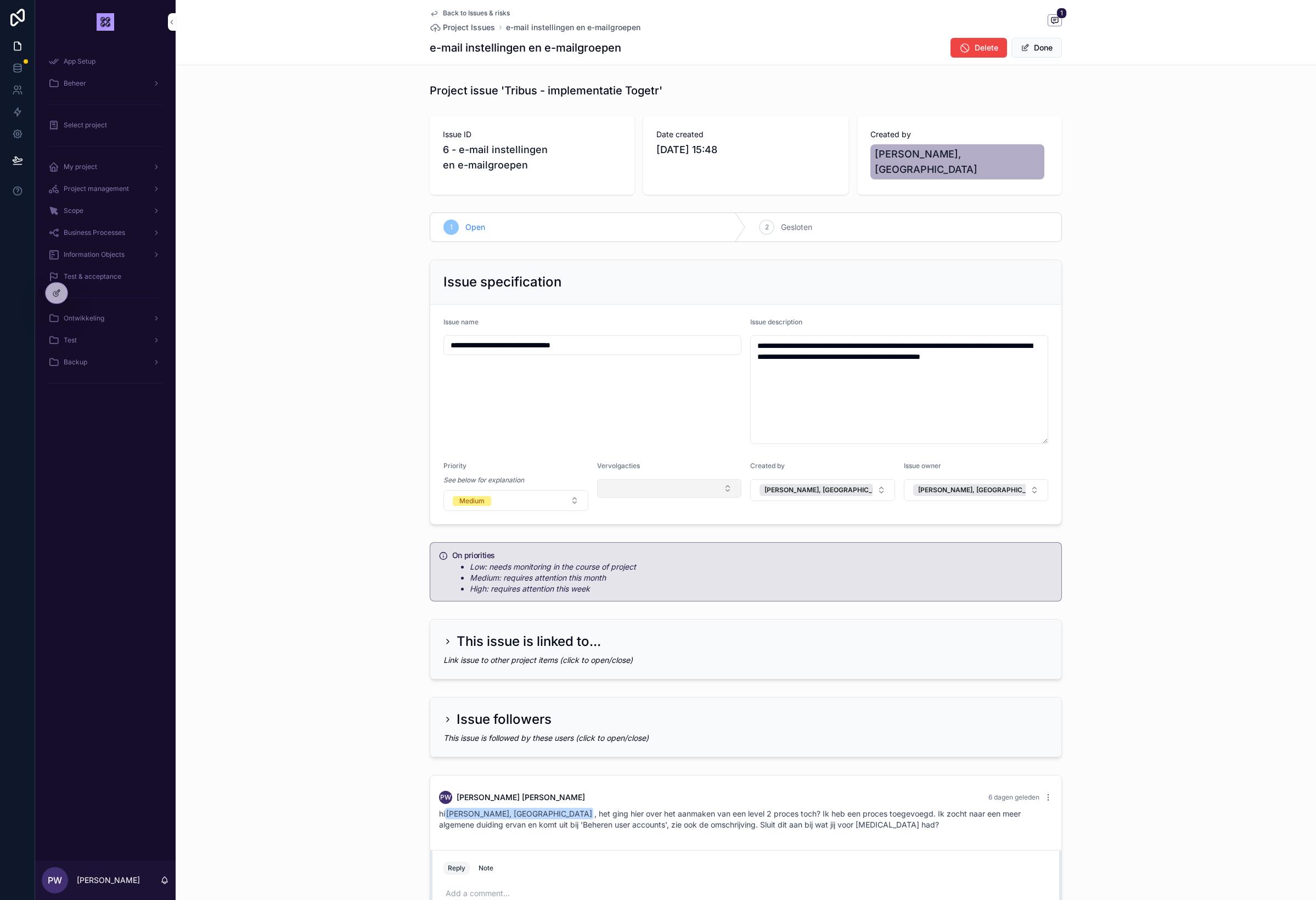
click at [642, 483] on button "Select Button" at bounding box center [670, 489] width 145 height 18
click at [637, 685] on span "New tasks" at bounding box center [628, 687] width 38 height 11
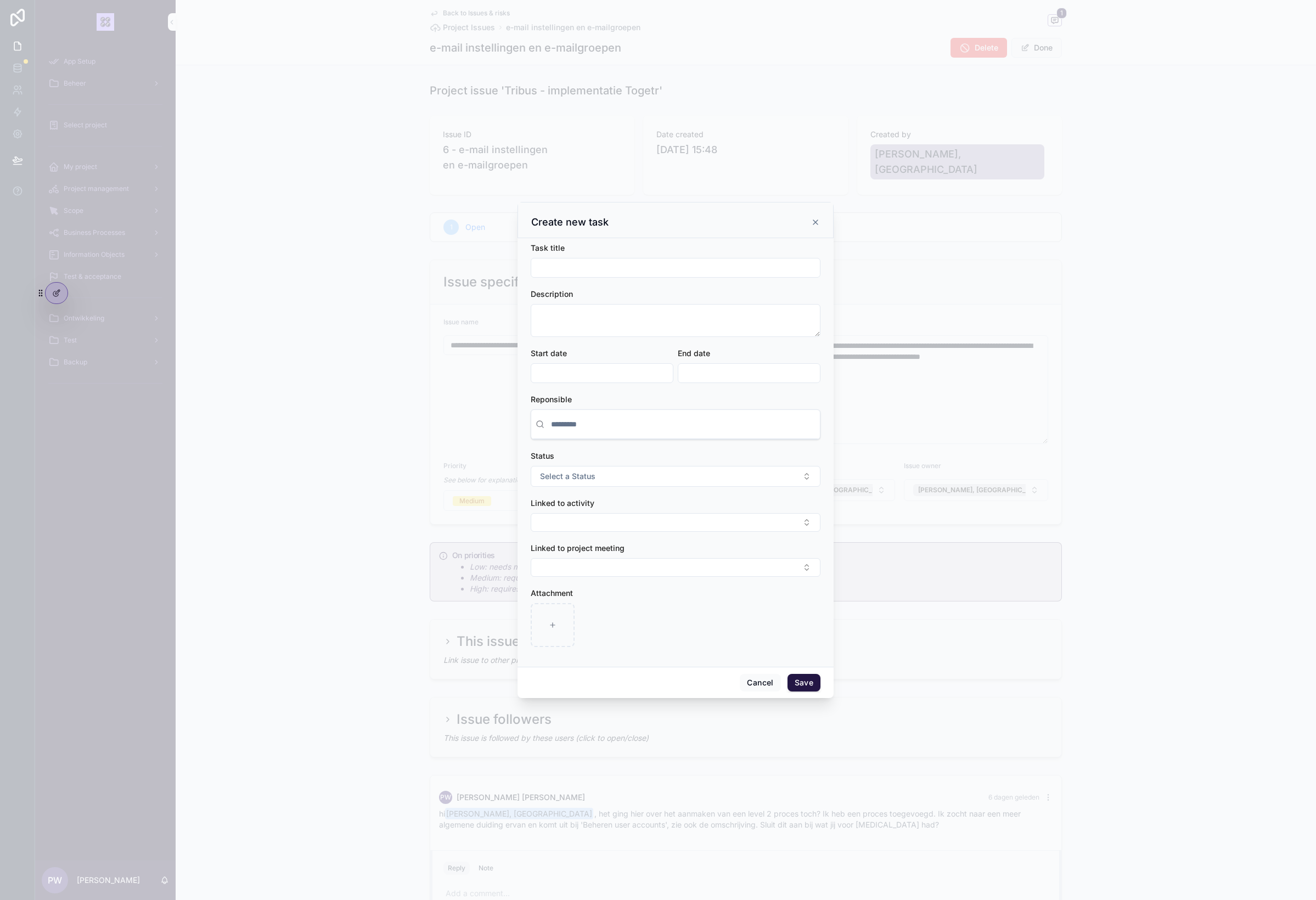
click at [602, 270] on input "scrollable content" at bounding box center [676, 268] width 289 height 16
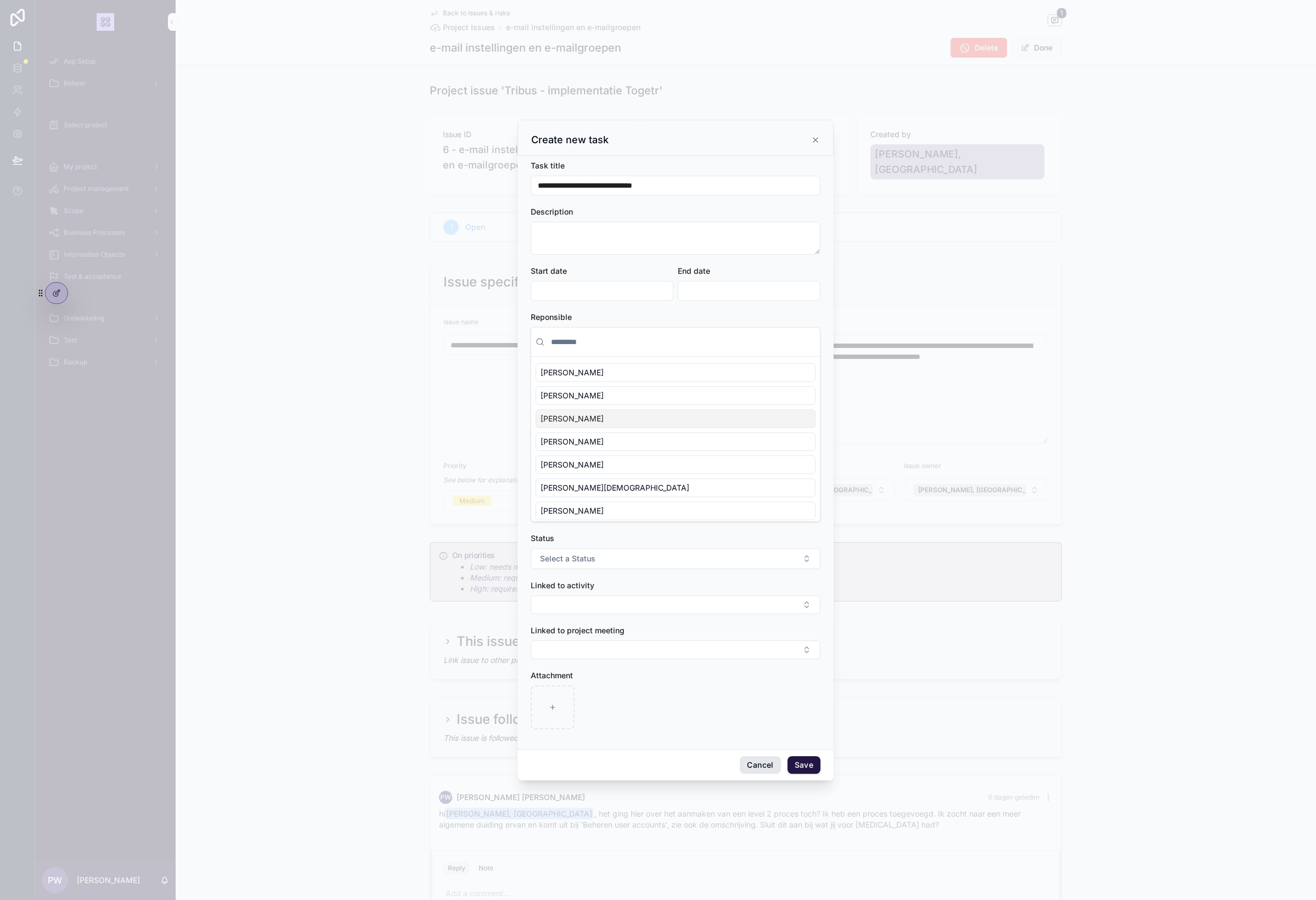
type input "**********"
click at [755, 764] on button "Cancel" at bounding box center [760, 765] width 41 height 18
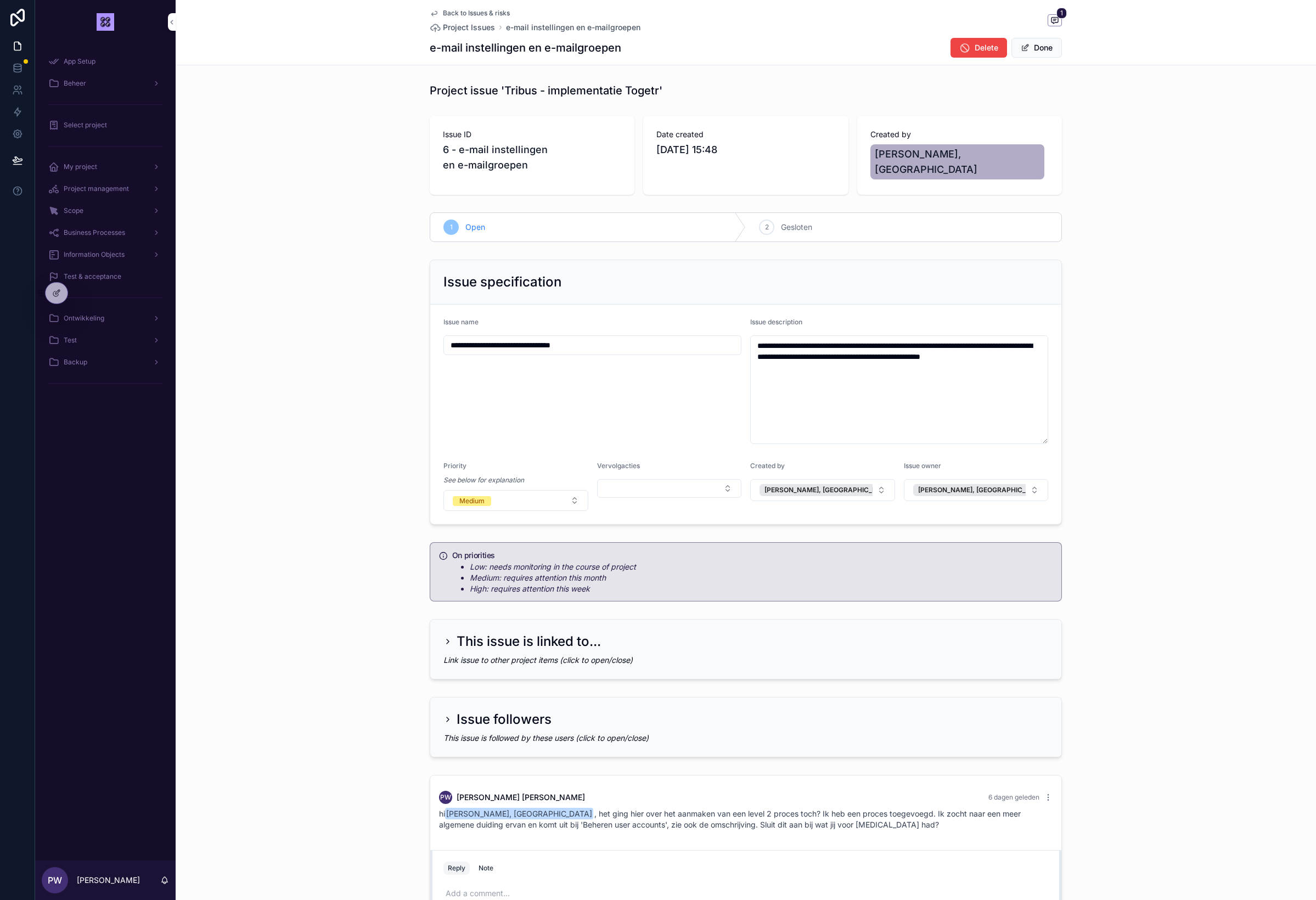
click at [285, 700] on div "Issue followers This issue is followed by these users (click to open/close)" at bounding box center [746, 727] width 1140 height 69
click at [455, 14] on span "Back to Issues & risks" at bounding box center [476, 13] width 67 height 9
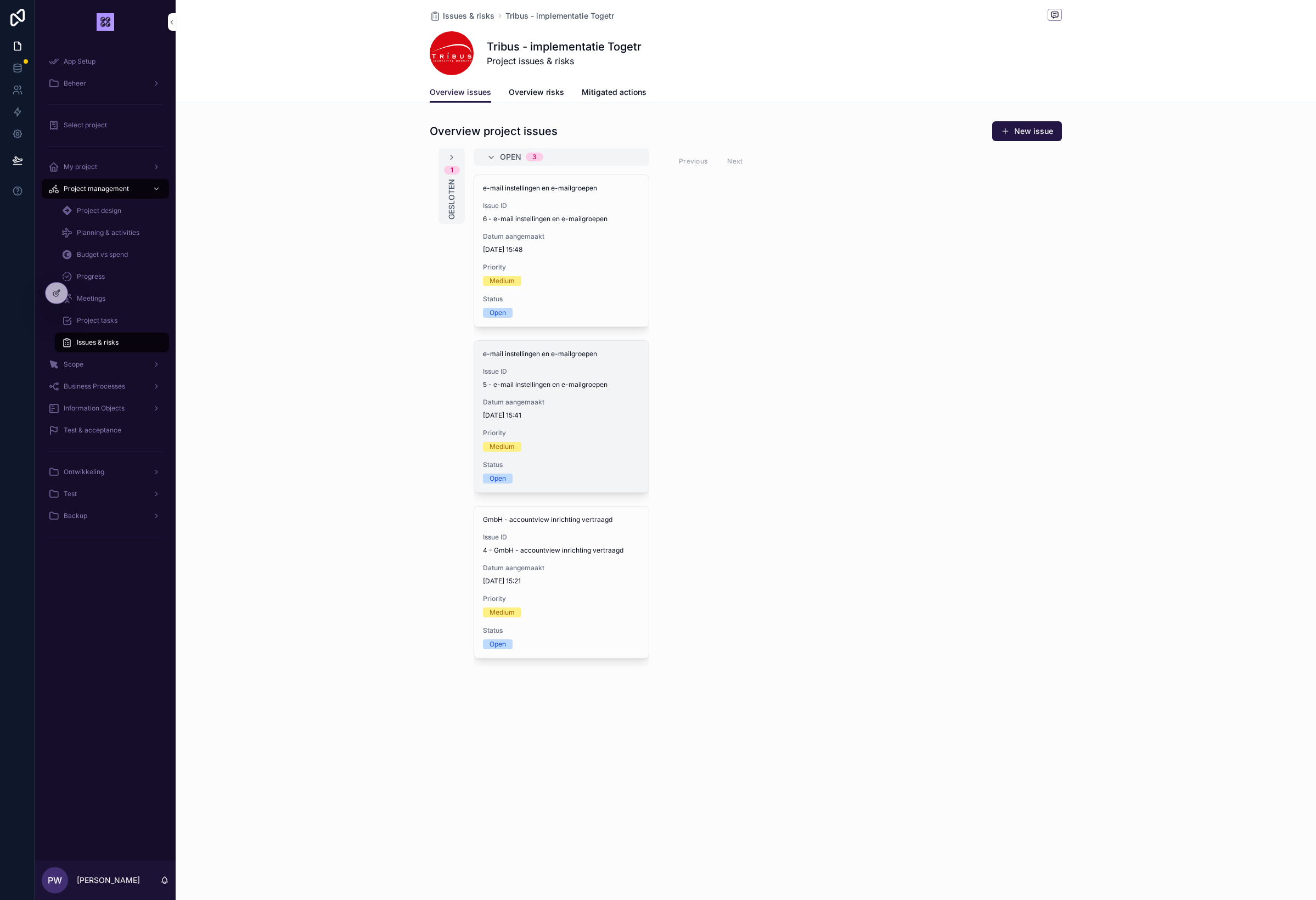
click at [579, 368] on span "Issue ID" at bounding box center [561, 371] width 157 height 9
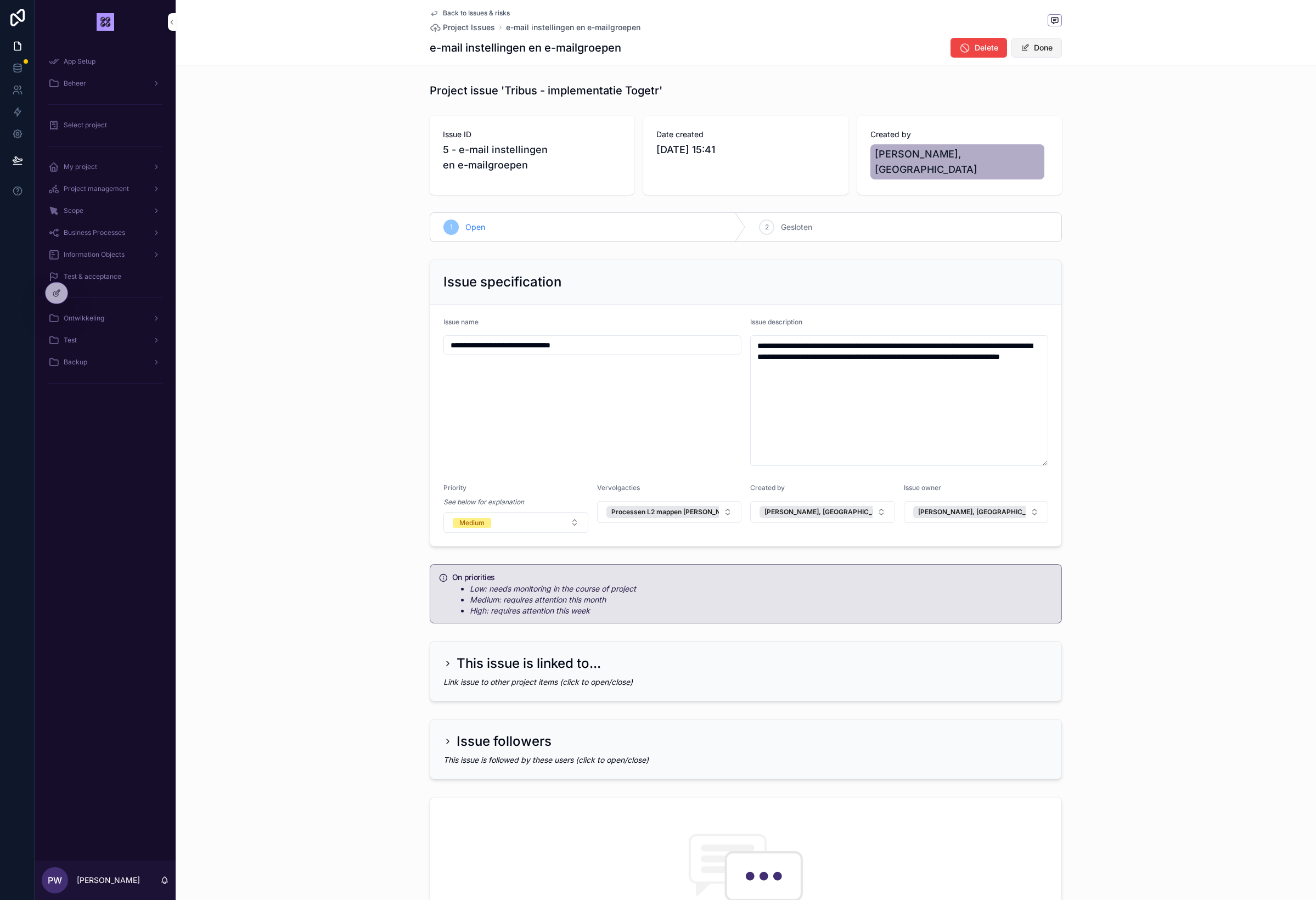
click at [1020, 52] on button "Done" at bounding box center [1037, 48] width 51 height 20
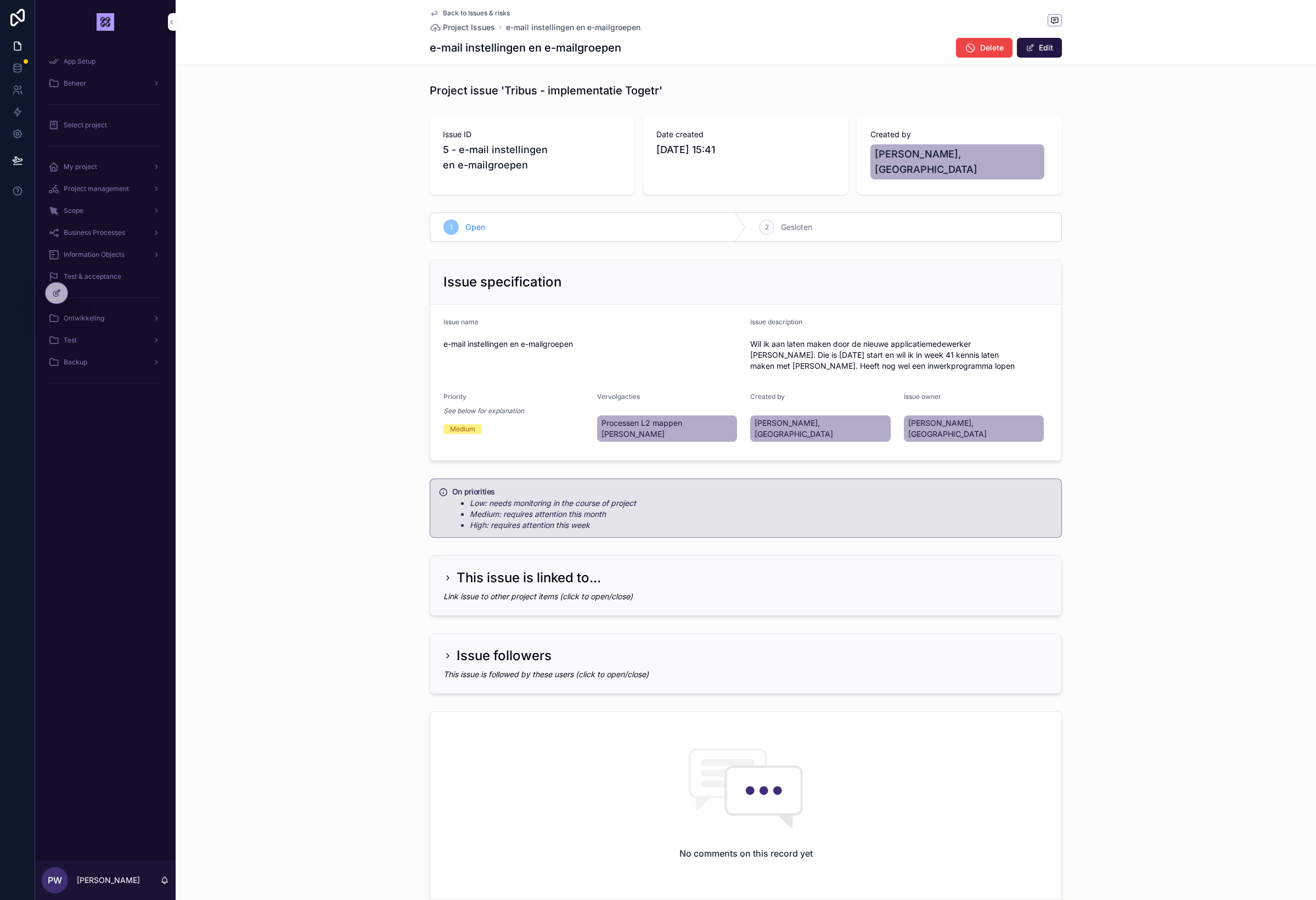
click at [477, 13] on span "Back to Issues & risks" at bounding box center [476, 13] width 67 height 9
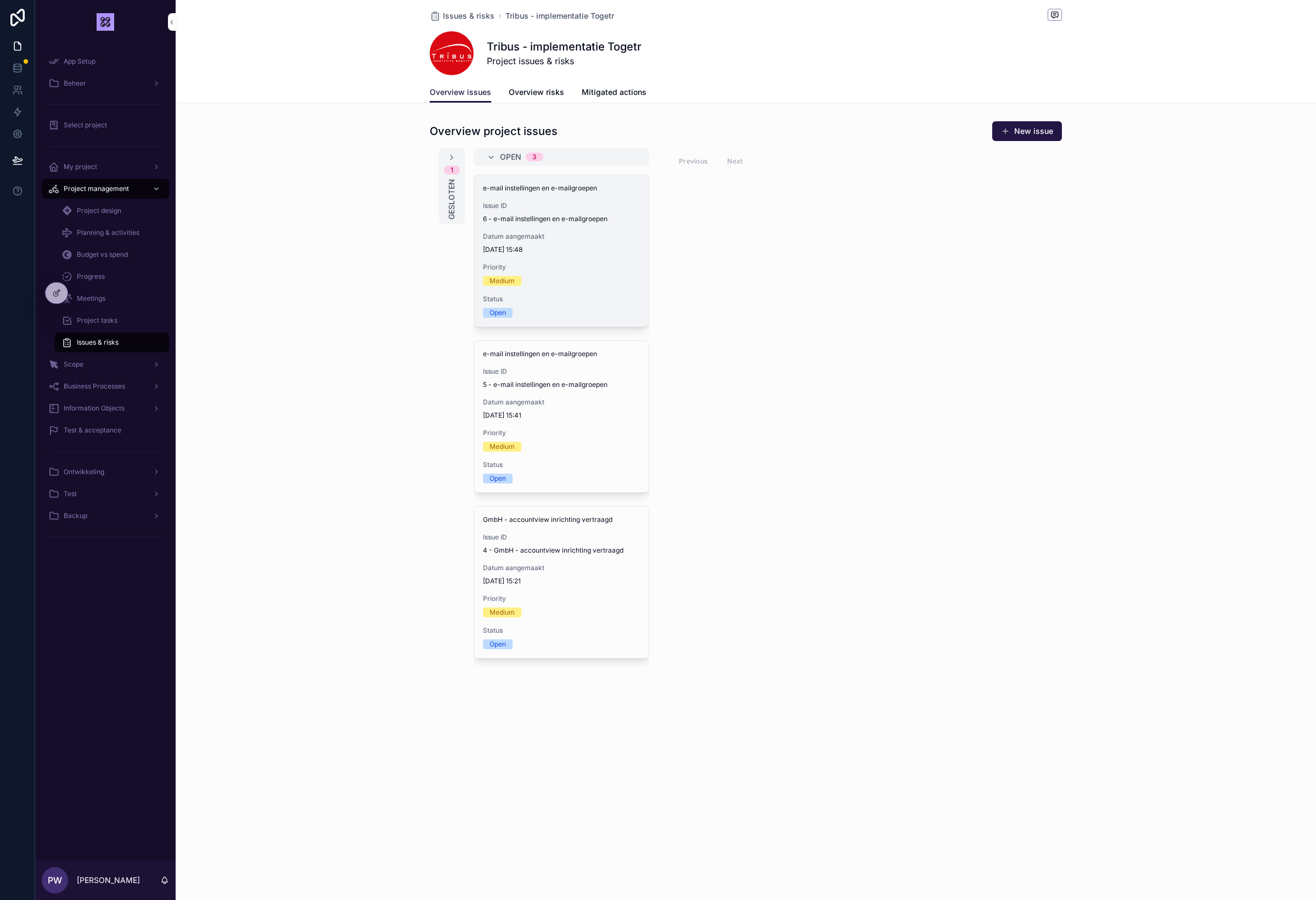
click at [548, 291] on div "e-mail instellingen en e-mailgroepen Issue ID 6 - e-mail instellingen en e-mail…" at bounding box center [561, 250] width 174 height 151
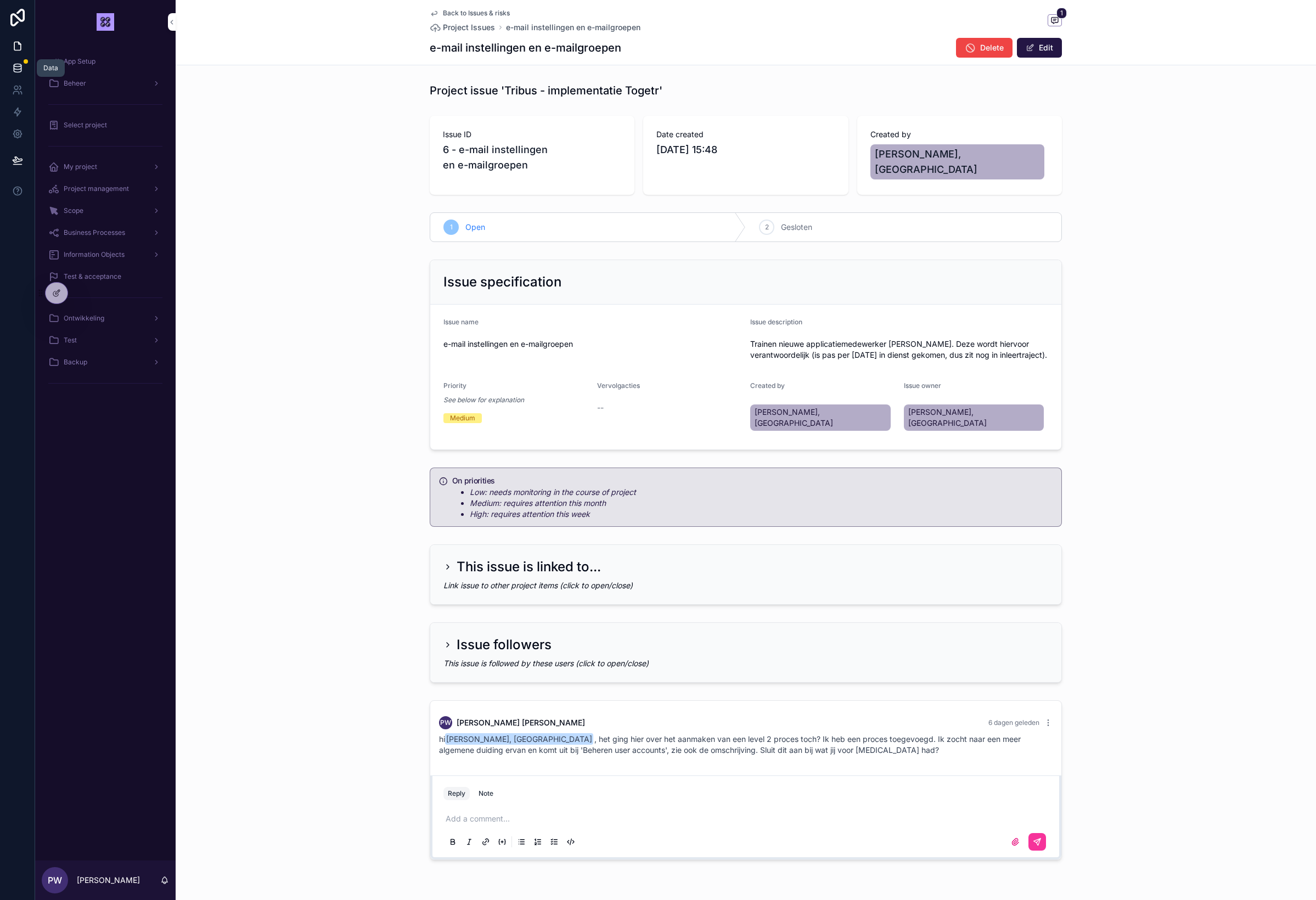
click at [13, 70] on icon at bounding box center [17, 68] width 11 height 11
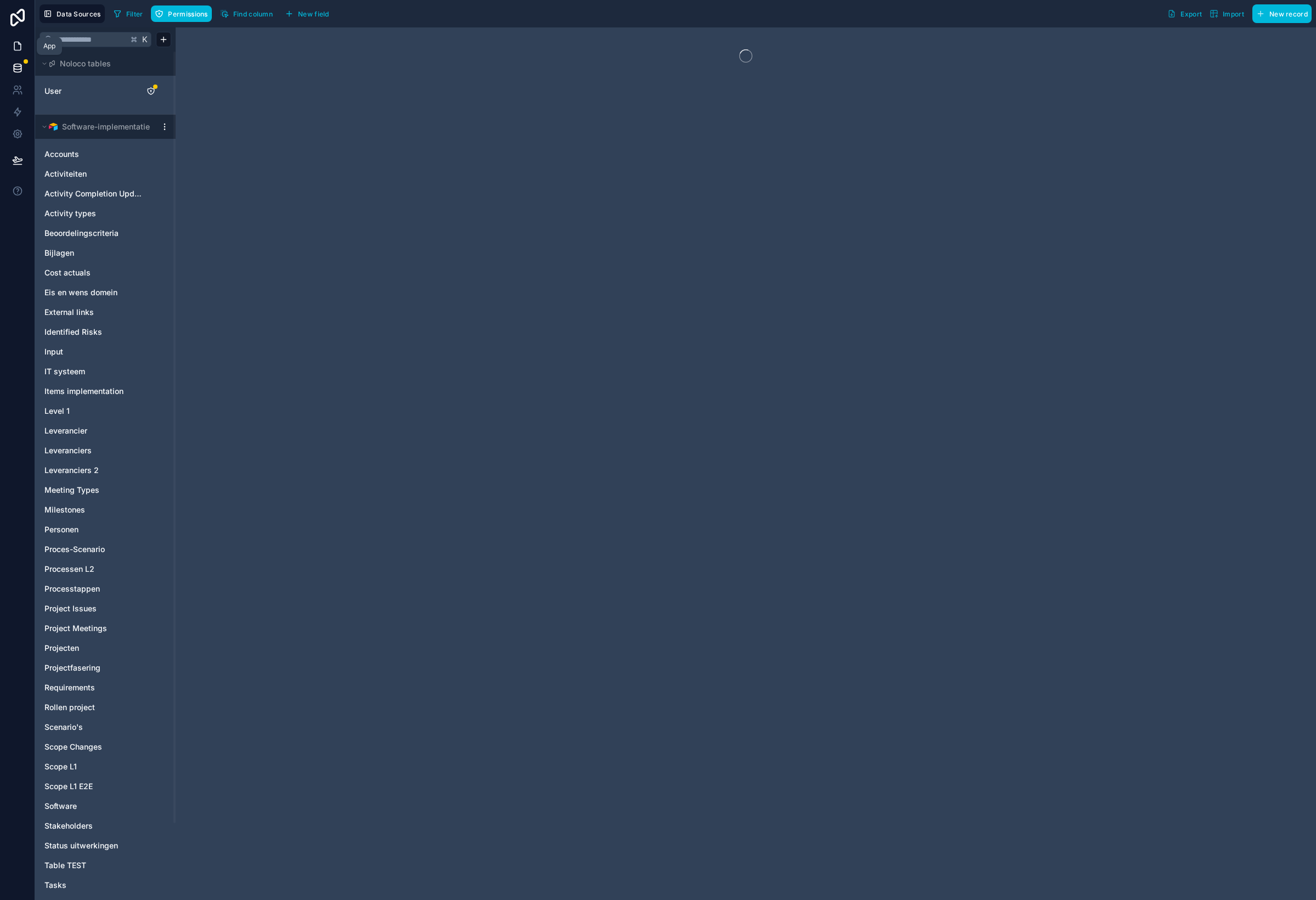
click at [20, 46] on icon at bounding box center [17, 46] width 6 height 8
